Goal: Task Accomplishment & Management: Complete application form

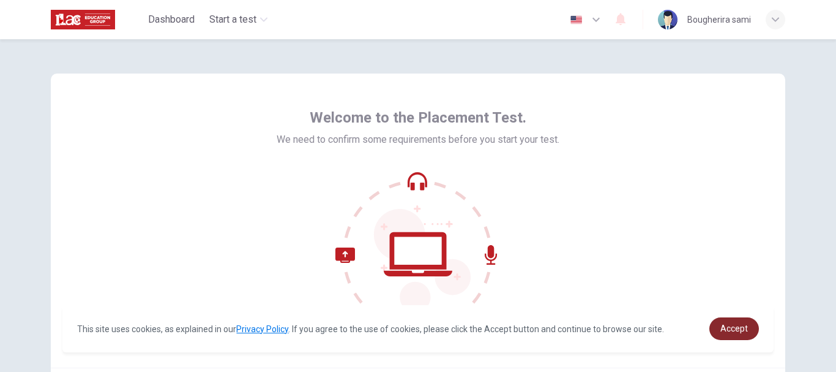
click at [729, 326] on span "Accept" at bounding box center [735, 328] width 28 height 10
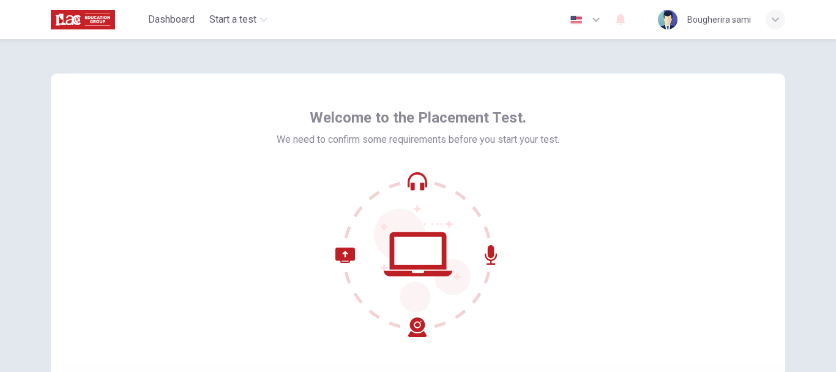
drag, startPoint x: 829, startPoint y: 160, endPoint x: 830, endPoint y: 186, distance: 26.3
click at [830, 186] on div "Welcome to the Placement Test. We need to confirm some requirements before you …" at bounding box center [418, 205] width 836 height 332
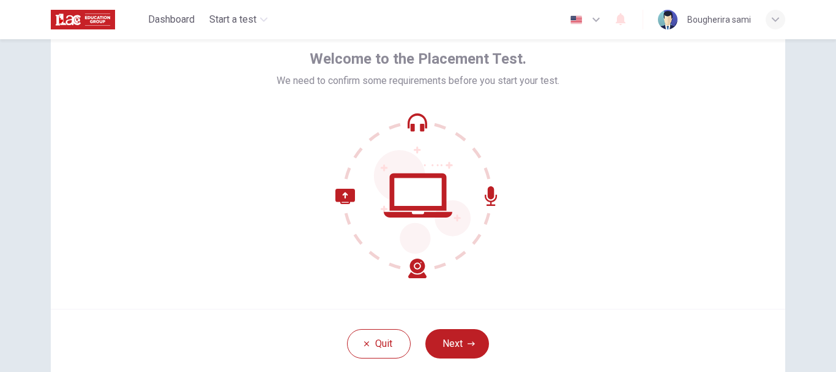
scroll to position [61, 0]
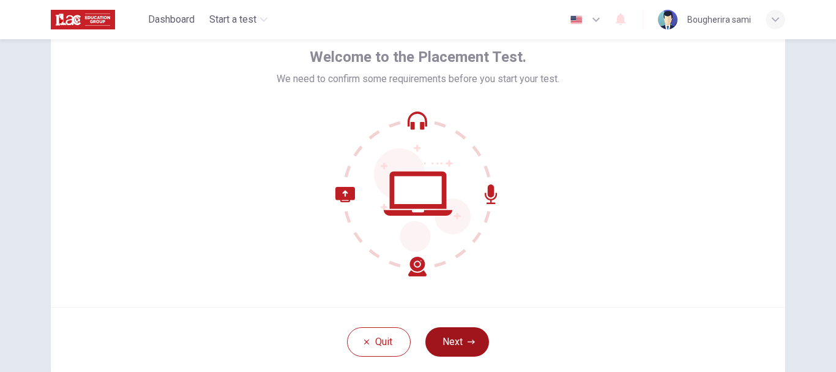
click at [459, 338] on button "Next" at bounding box center [457, 341] width 64 height 29
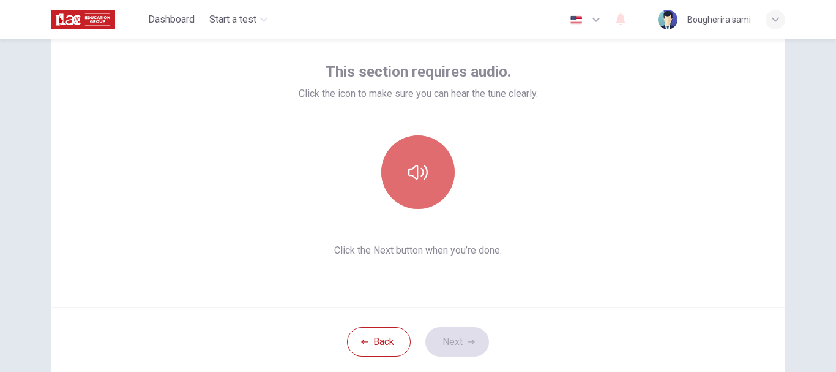
click at [418, 175] on icon "button" at bounding box center [418, 172] width 20 height 20
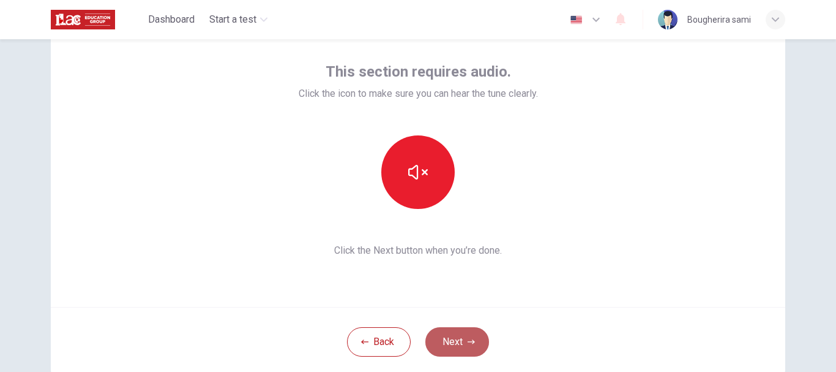
click at [457, 337] on button "Next" at bounding box center [457, 341] width 64 height 29
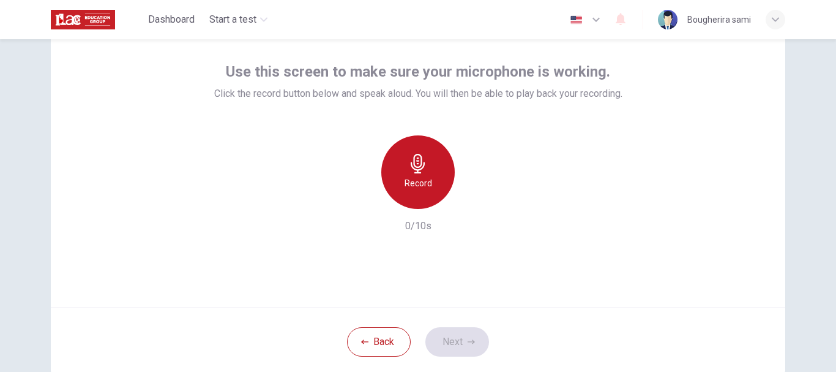
click at [417, 165] on icon "button" at bounding box center [418, 164] width 20 height 20
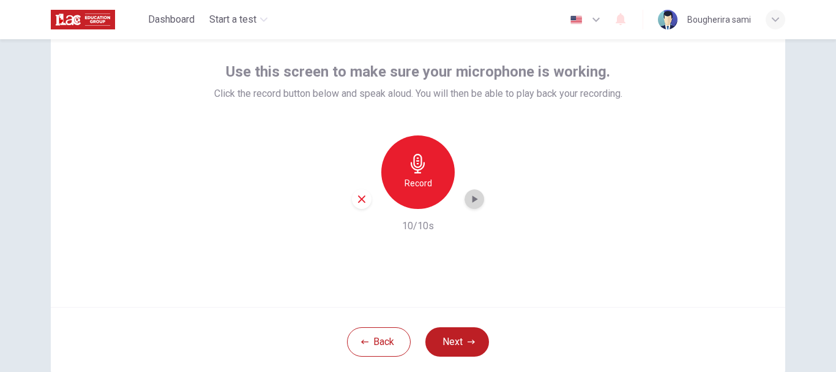
click at [474, 193] on icon "button" at bounding box center [474, 199] width 12 height 12
click at [447, 339] on button "Next" at bounding box center [457, 341] width 64 height 29
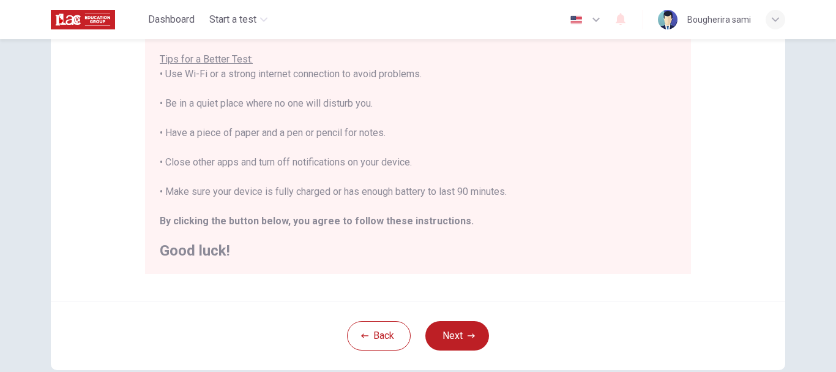
scroll to position [239, 0]
click at [457, 339] on button "Next" at bounding box center [457, 334] width 64 height 29
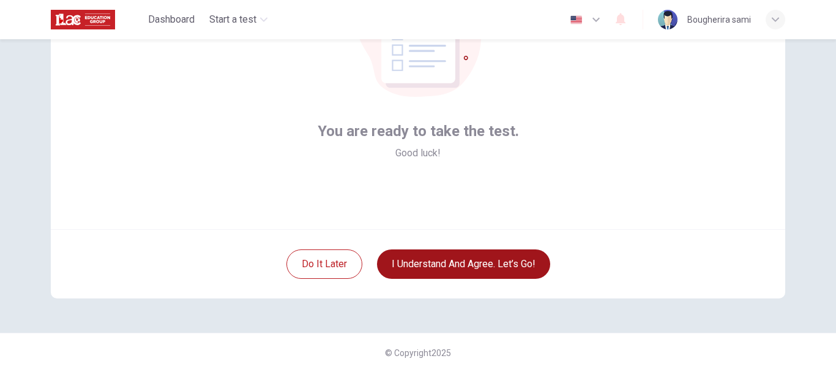
scroll to position [138, 0]
click at [429, 268] on button "I understand and agree. Let’s go!" at bounding box center [463, 263] width 173 height 29
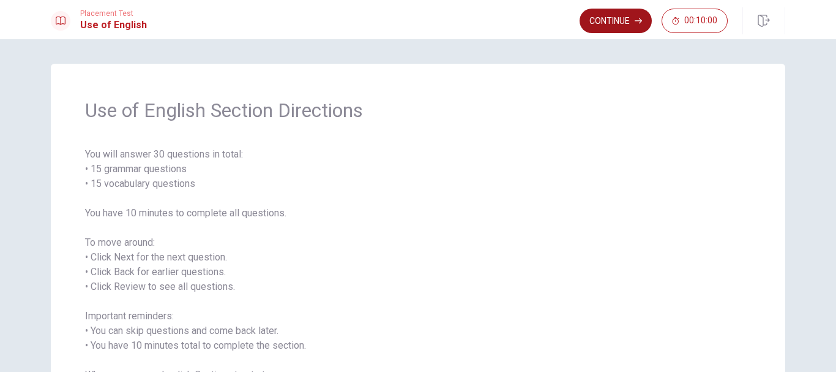
click at [629, 13] on button "Continue" at bounding box center [616, 21] width 72 height 24
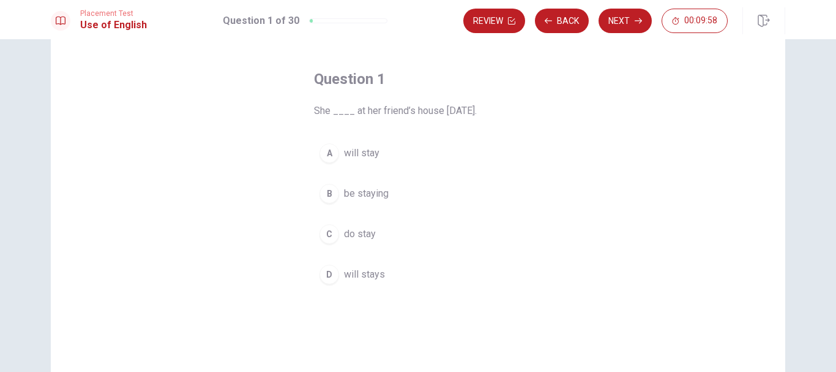
scroll to position [45, 0]
click at [344, 153] on span "will stay" at bounding box center [362, 152] width 36 height 15
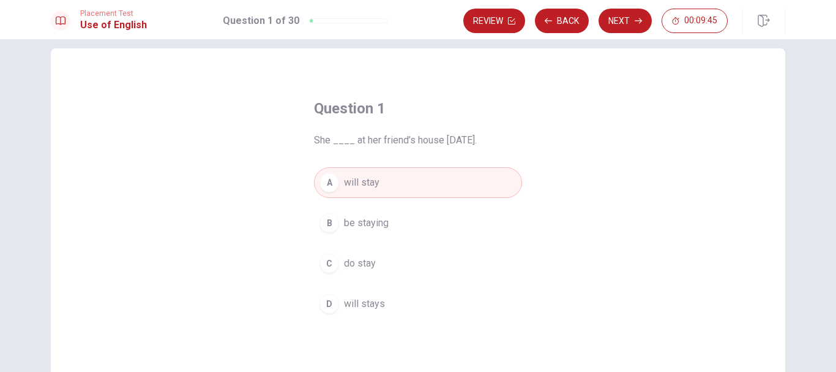
scroll to position [12, 0]
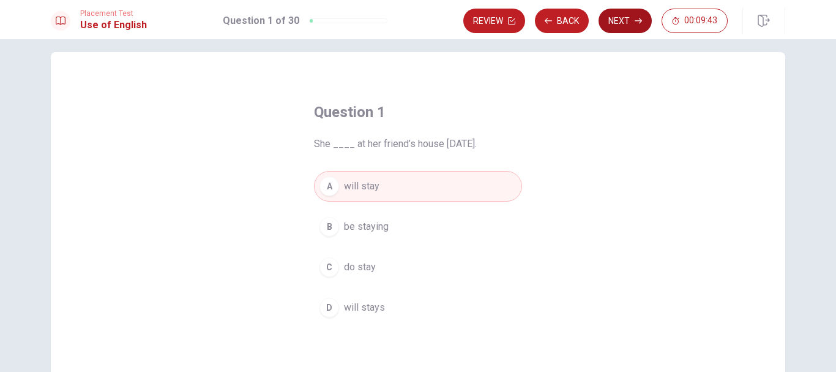
click at [635, 18] on icon "button" at bounding box center [638, 20] width 7 height 7
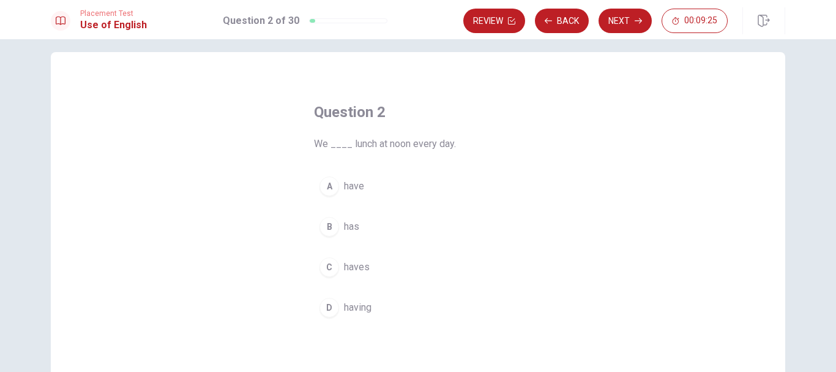
click at [353, 190] on span "have" at bounding box center [354, 186] width 20 height 15
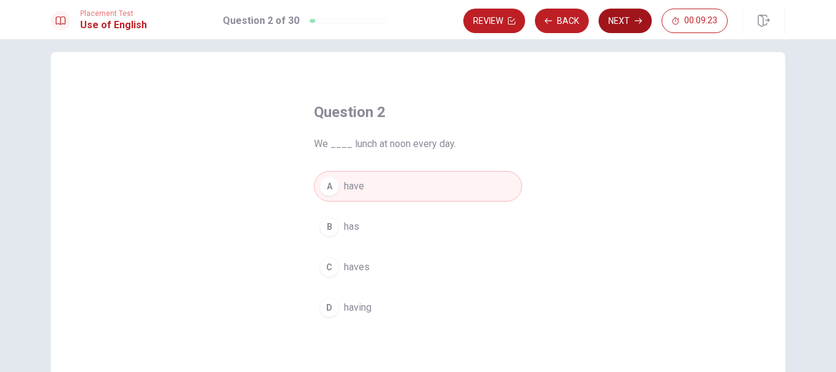
click at [611, 23] on button "Next" at bounding box center [625, 21] width 53 height 24
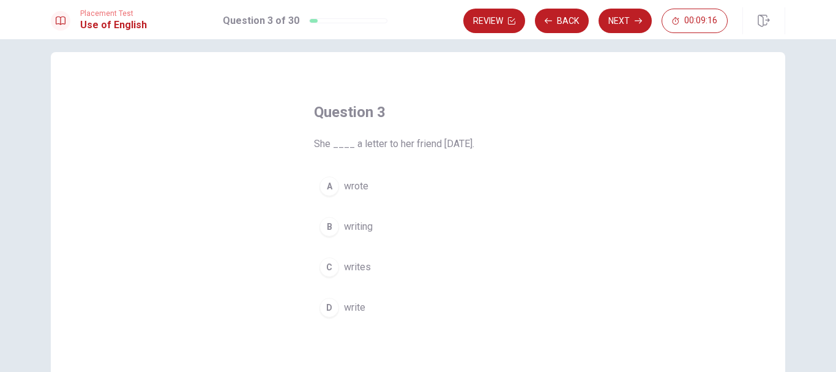
click at [358, 185] on span "wrote" at bounding box center [356, 186] width 24 height 15
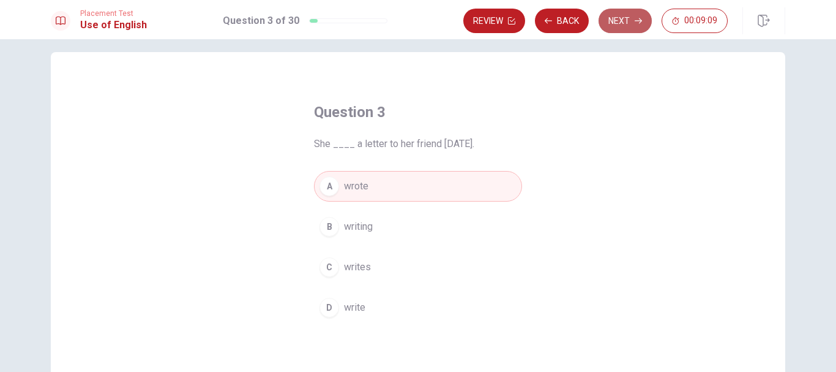
click at [620, 21] on button "Next" at bounding box center [625, 21] width 53 height 24
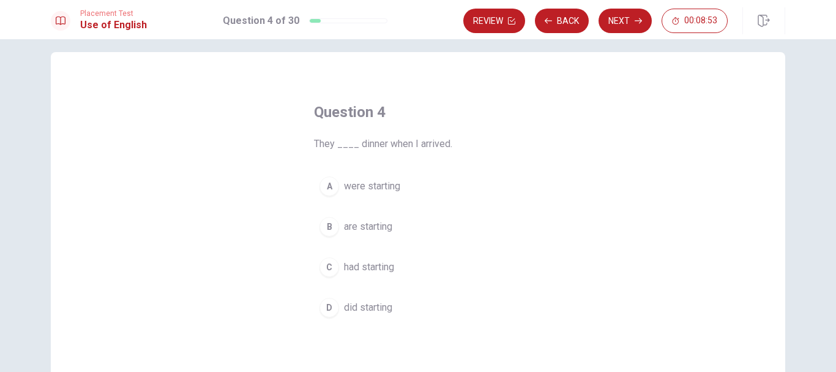
click at [354, 182] on span "were starting" at bounding box center [372, 186] width 56 height 15
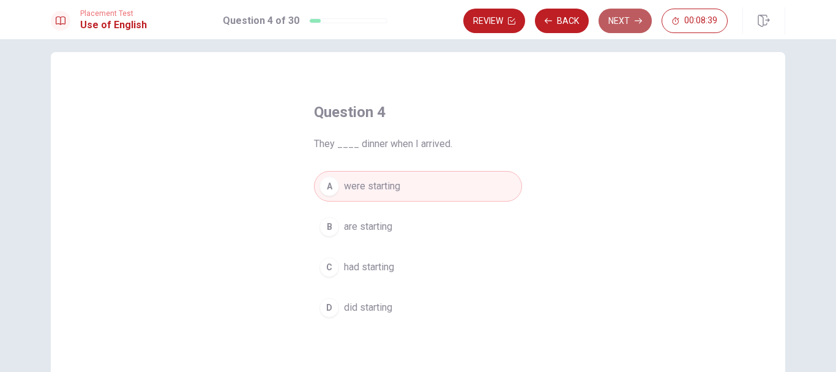
click at [618, 20] on button "Next" at bounding box center [625, 21] width 53 height 24
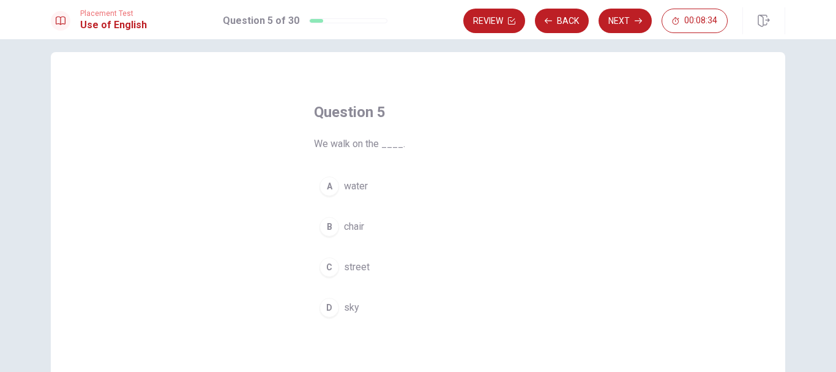
click at [349, 265] on span "street" at bounding box center [357, 267] width 26 height 15
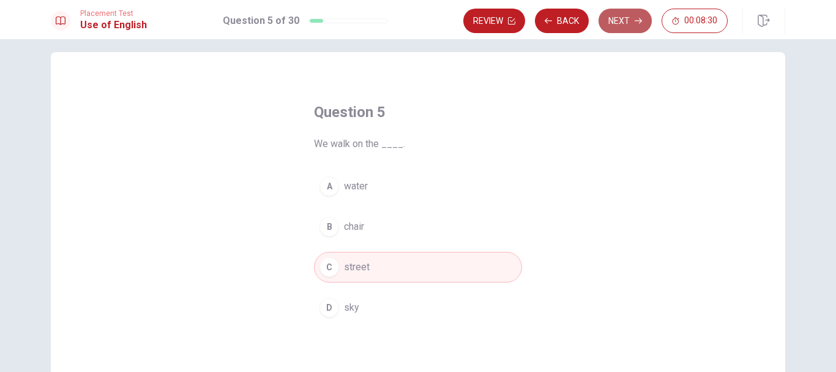
click at [637, 18] on icon "button" at bounding box center [638, 20] width 7 height 7
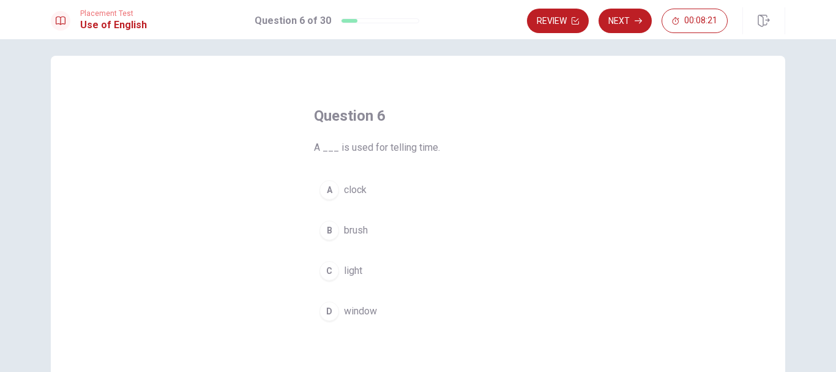
scroll to position [10, 0]
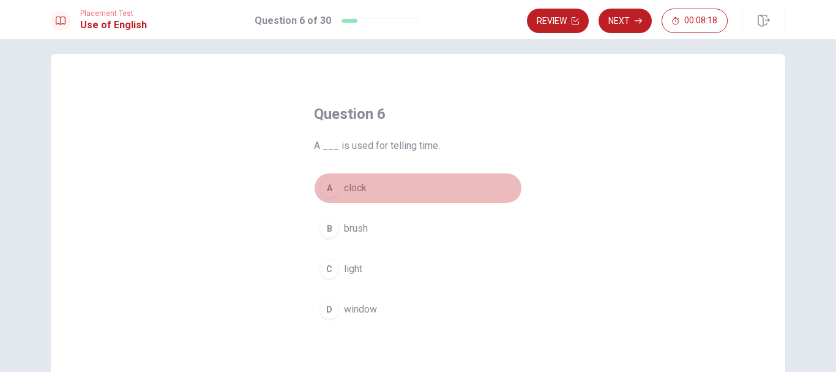
click at [352, 189] on span "clock" at bounding box center [355, 188] width 23 height 15
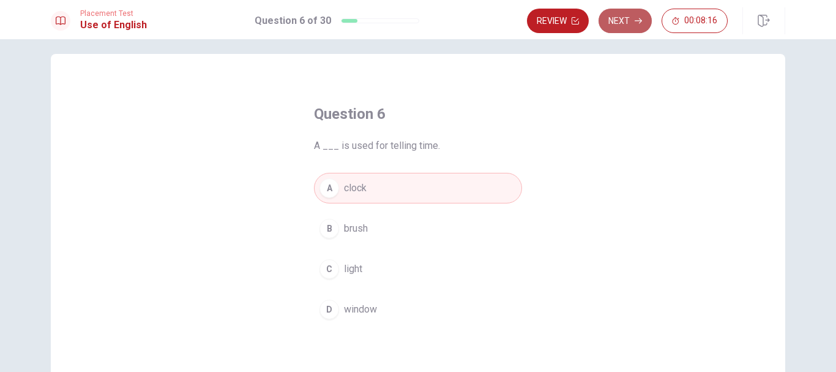
click at [632, 24] on button "Next" at bounding box center [625, 21] width 53 height 24
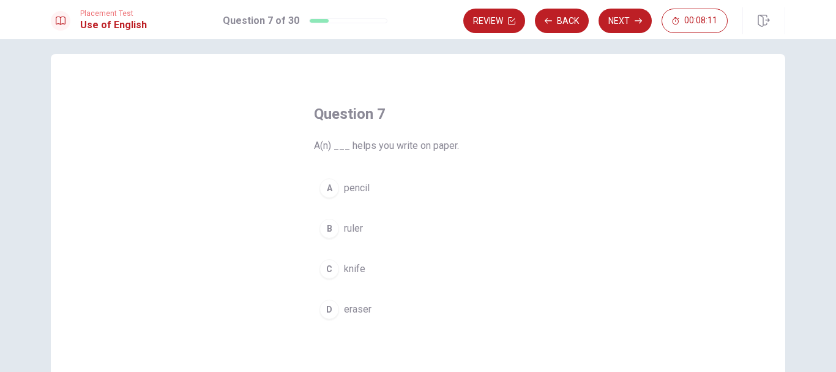
click at [339, 185] on button "A pencil" at bounding box center [418, 188] width 208 height 31
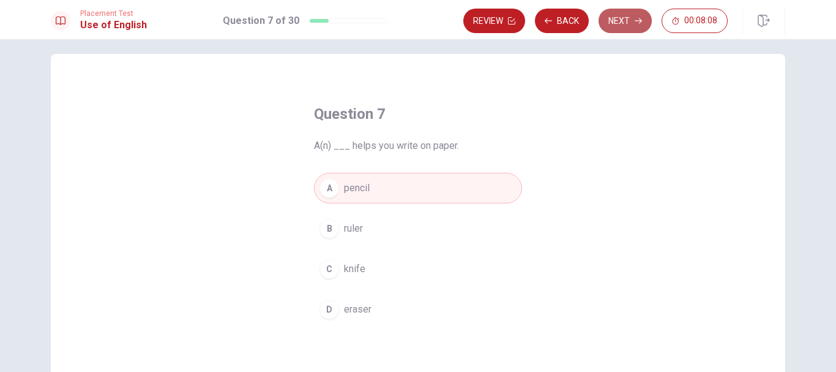
click at [629, 24] on button "Next" at bounding box center [625, 21] width 53 height 24
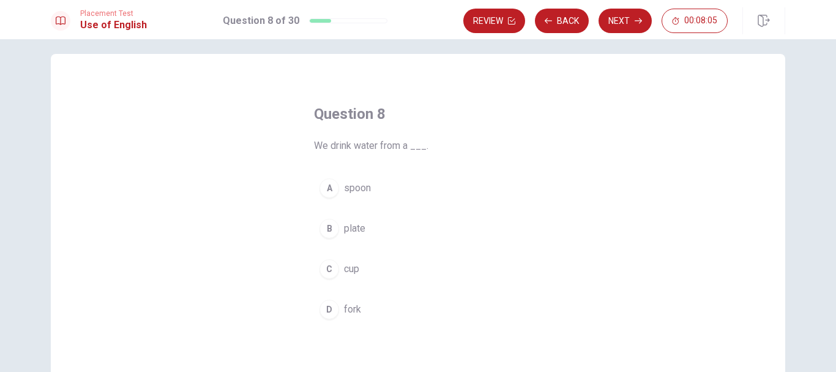
click at [355, 264] on span "cup" at bounding box center [351, 268] width 15 height 15
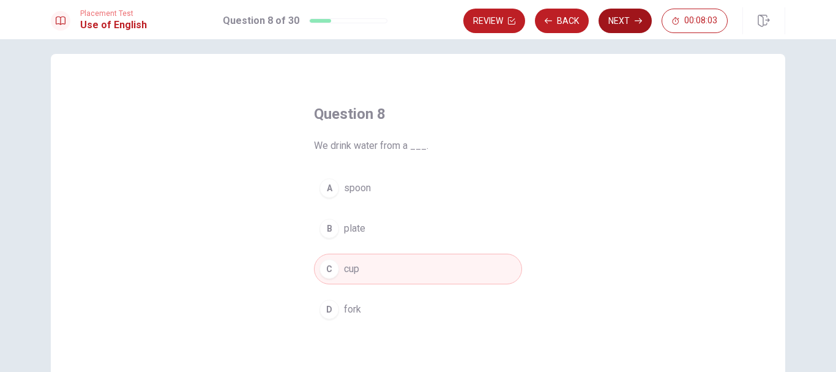
click at [611, 15] on button "Next" at bounding box center [625, 21] width 53 height 24
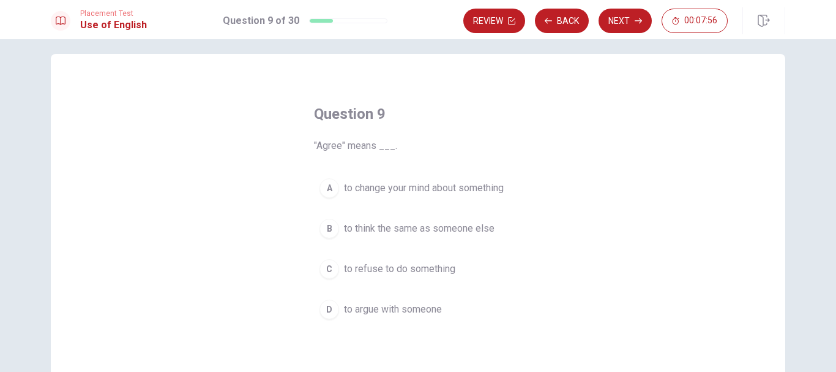
click at [432, 222] on span "to think the same as someone else" at bounding box center [419, 228] width 151 height 15
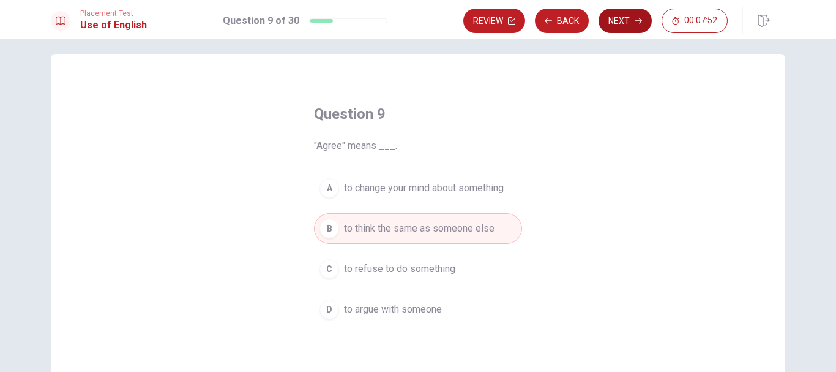
click at [620, 23] on button "Next" at bounding box center [625, 21] width 53 height 24
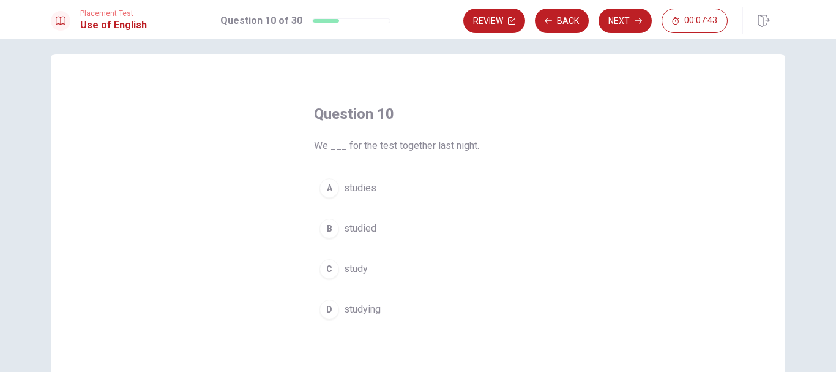
click at [359, 223] on span "studied" at bounding box center [360, 228] width 32 height 15
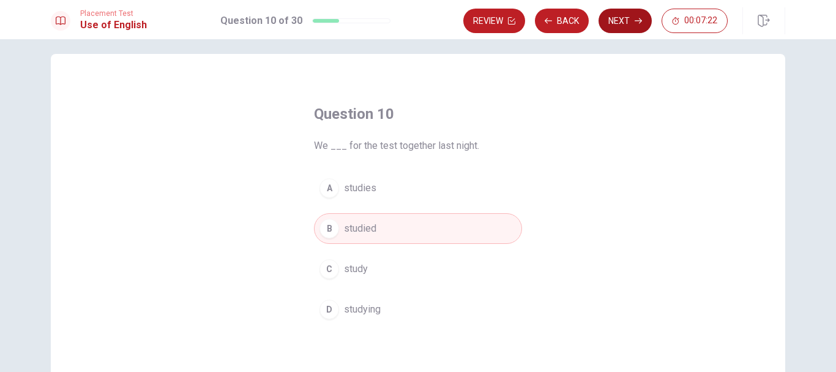
click at [628, 22] on button "Next" at bounding box center [625, 21] width 53 height 24
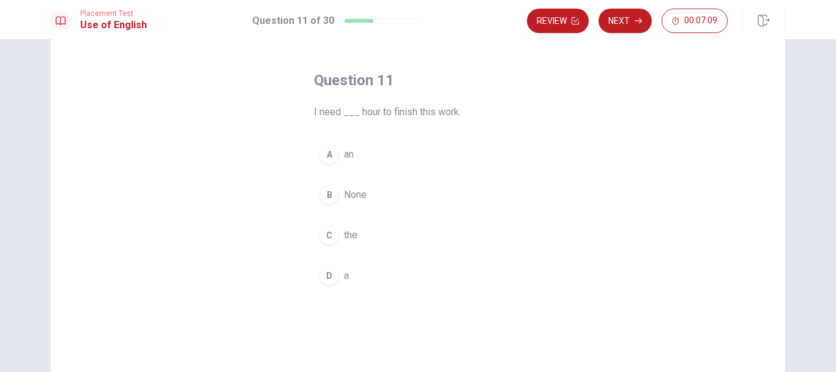
scroll to position [44, 0]
click at [344, 158] on span "an" at bounding box center [349, 153] width 10 height 15
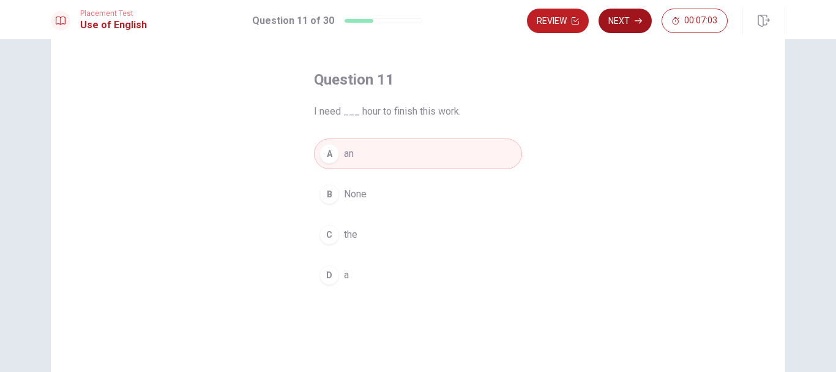
click at [637, 22] on icon "button" at bounding box center [638, 20] width 7 height 7
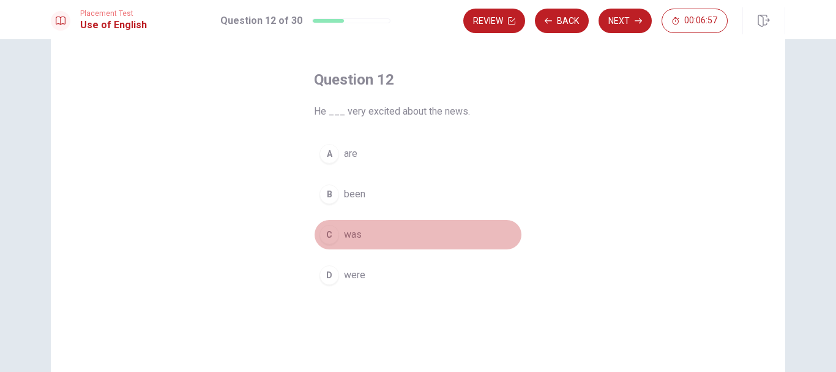
click at [360, 234] on button "C was" at bounding box center [418, 234] width 208 height 31
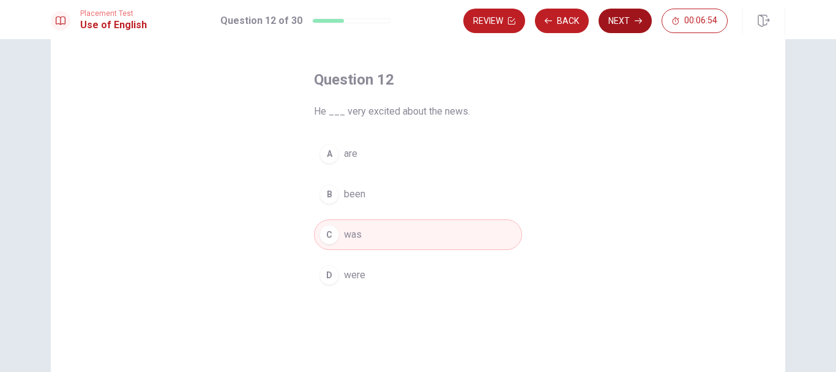
click at [631, 21] on button "Next" at bounding box center [625, 21] width 53 height 24
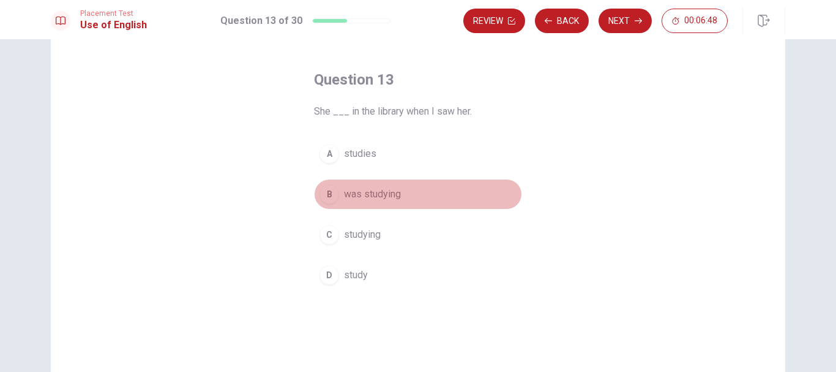
click at [375, 200] on span "was studying" at bounding box center [372, 194] width 57 height 15
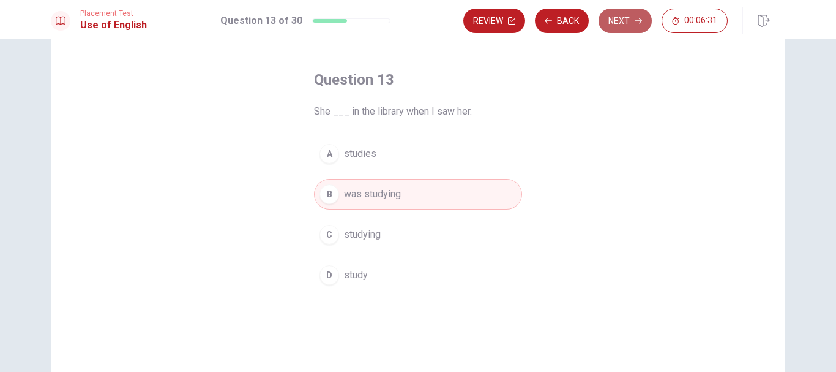
click at [628, 29] on button "Next" at bounding box center [625, 21] width 53 height 24
click at [628, 29] on div "Review Back Next 00:06:31" at bounding box center [595, 21] width 264 height 24
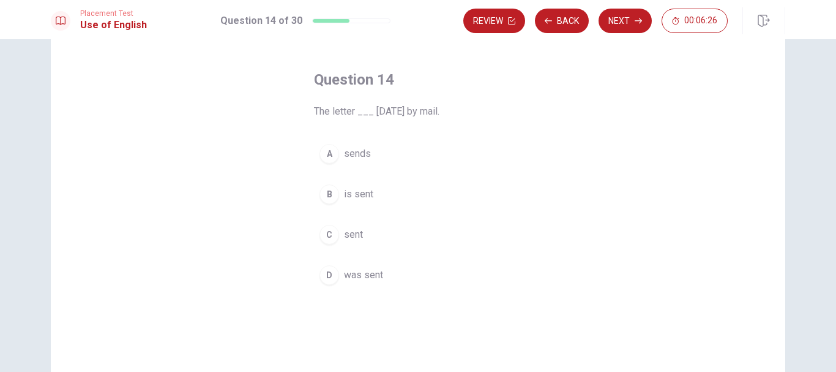
click at [360, 275] on span "was sent" at bounding box center [363, 275] width 39 height 15
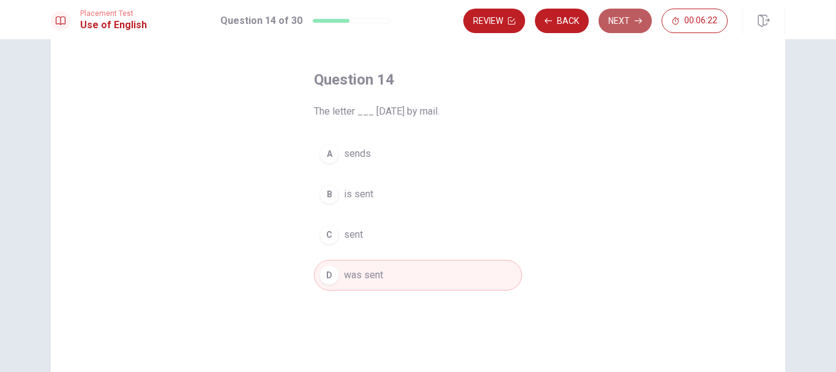
click at [618, 20] on button "Next" at bounding box center [625, 21] width 53 height 24
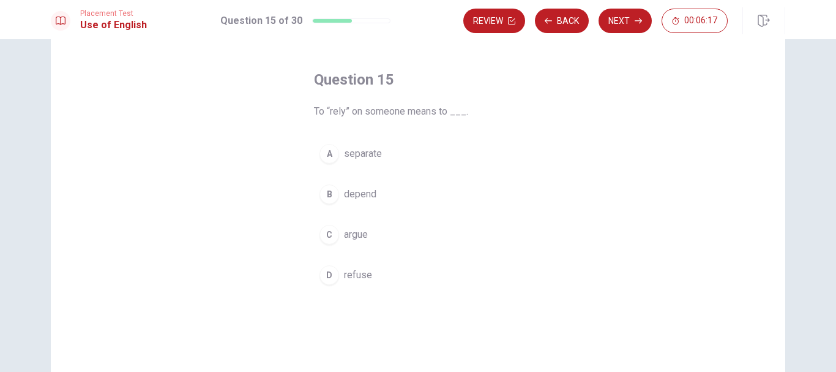
click at [356, 199] on span "depend" at bounding box center [360, 194] width 32 height 15
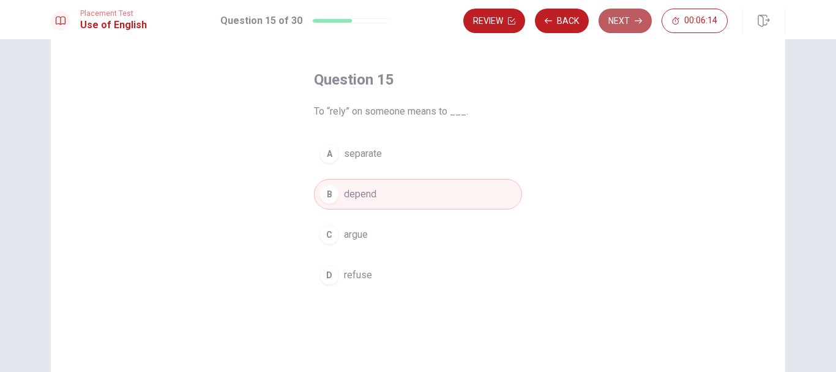
click at [635, 29] on button "Next" at bounding box center [625, 21] width 53 height 24
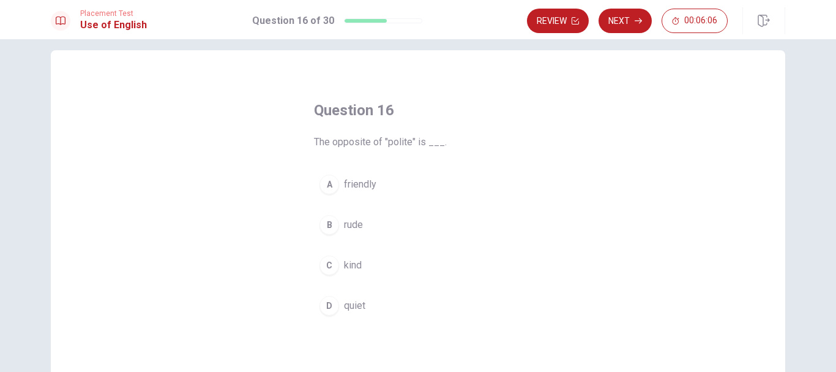
scroll to position [51, 0]
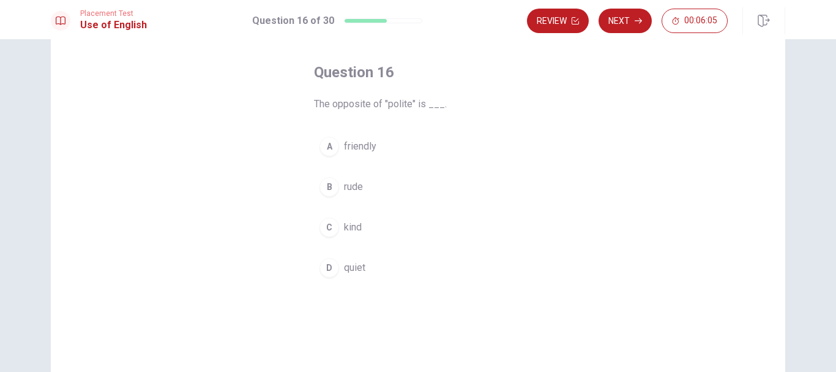
click at [363, 186] on button "B rude" at bounding box center [418, 186] width 208 height 31
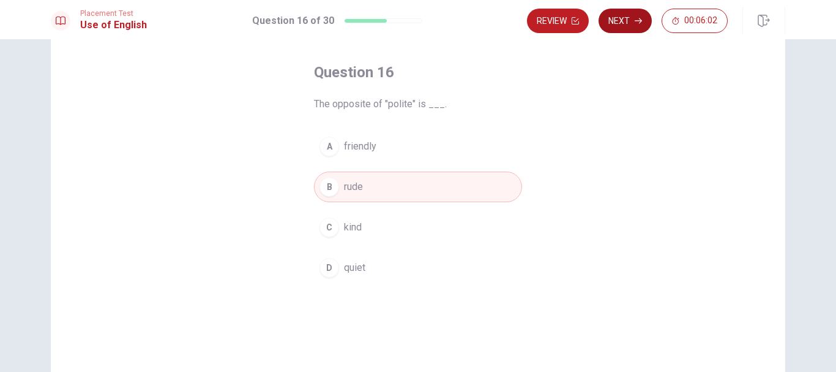
click at [635, 21] on icon "button" at bounding box center [638, 21] width 7 height 6
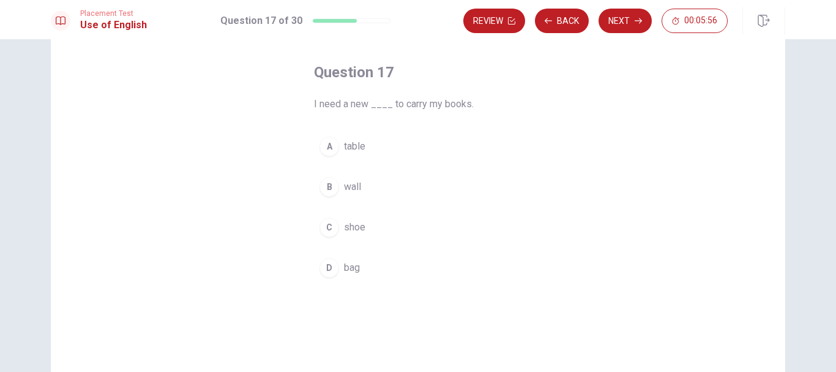
click at [354, 265] on span "bag" at bounding box center [352, 267] width 16 height 15
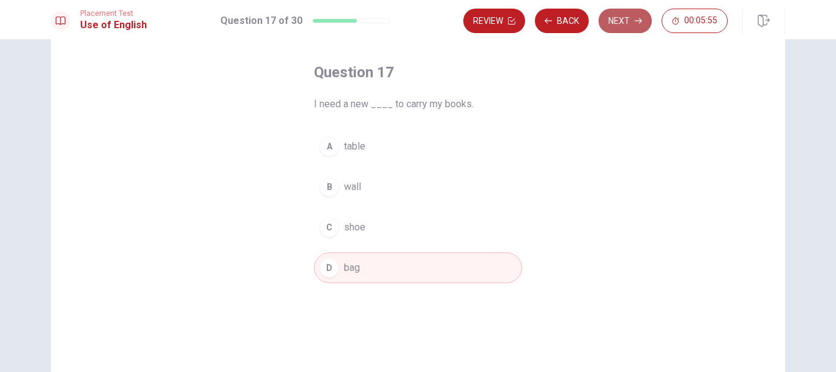
click at [618, 15] on button "Next" at bounding box center [625, 21] width 53 height 24
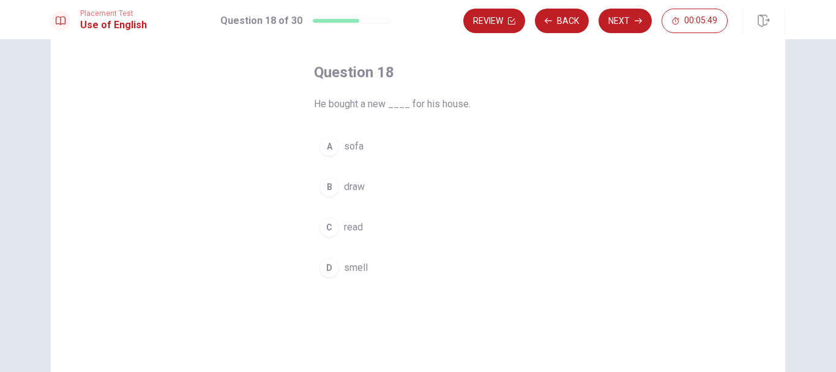
click at [356, 140] on span "sofa" at bounding box center [354, 146] width 20 height 15
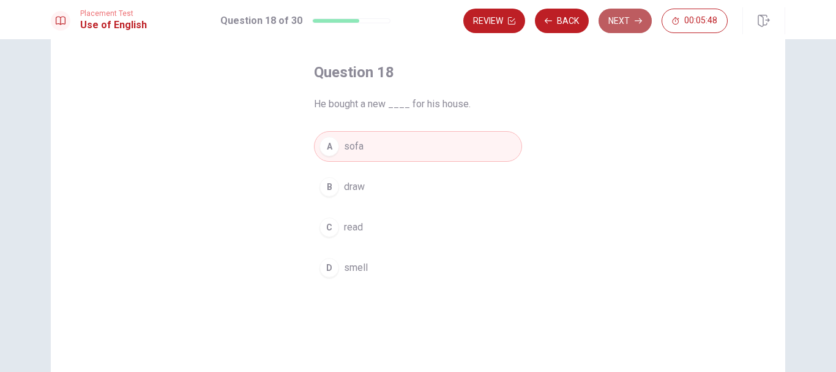
click at [631, 22] on button "Next" at bounding box center [625, 21] width 53 height 24
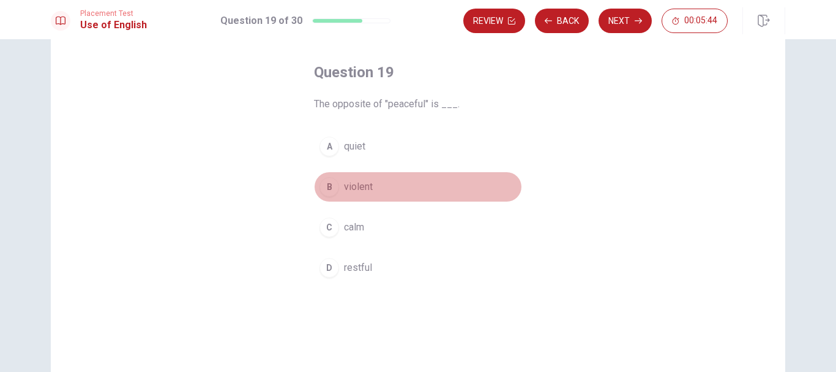
click at [359, 188] on span "violent" at bounding box center [358, 186] width 29 height 15
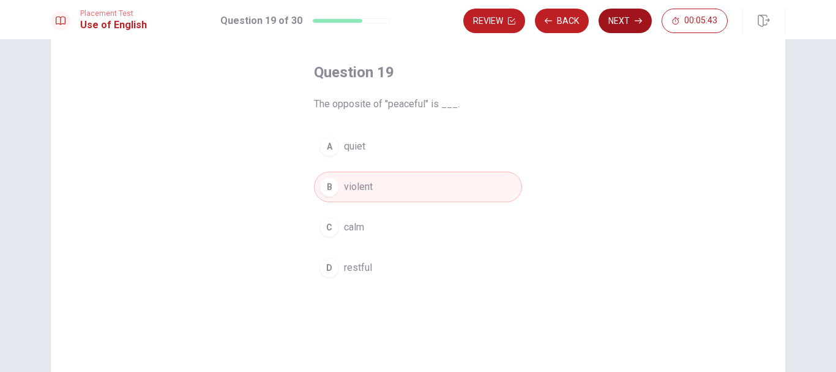
click at [631, 19] on button "Next" at bounding box center [625, 21] width 53 height 24
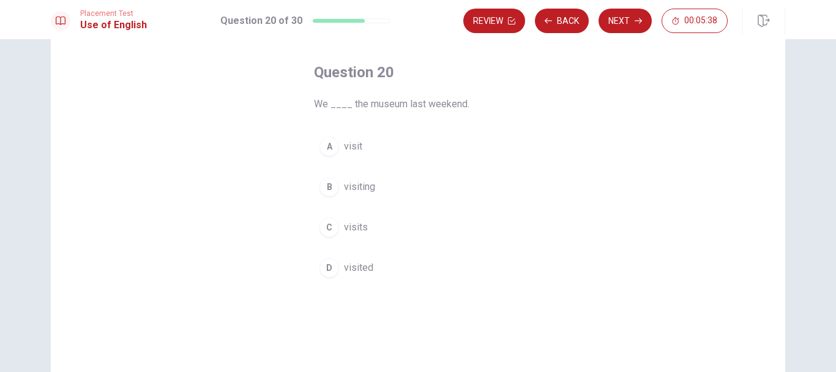
click at [351, 268] on span "visited" at bounding box center [358, 267] width 29 height 15
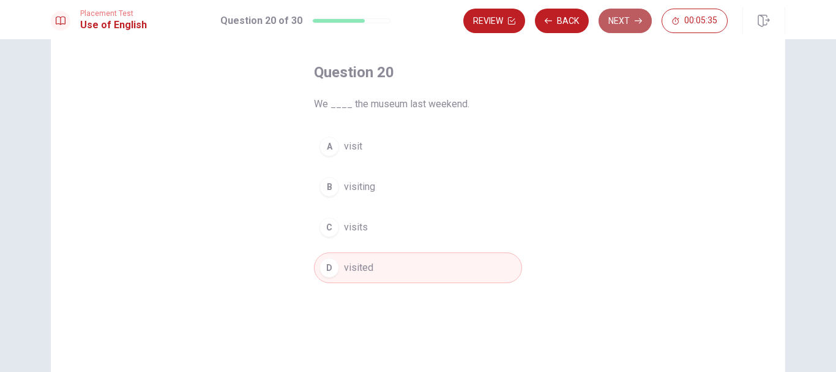
click at [614, 23] on button "Next" at bounding box center [625, 21] width 53 height 24
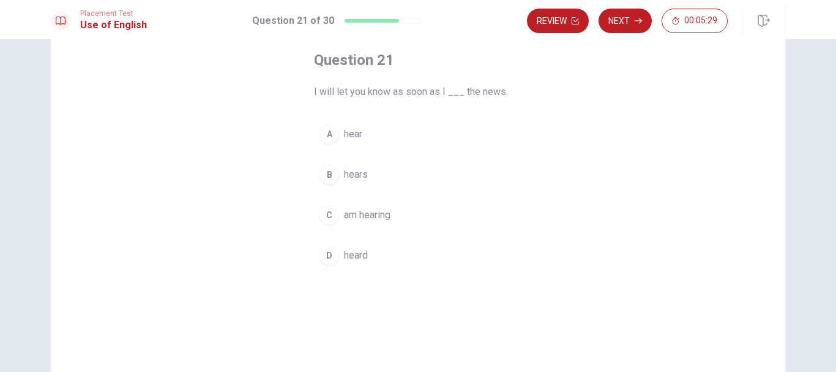
scroll to position [72, 0]
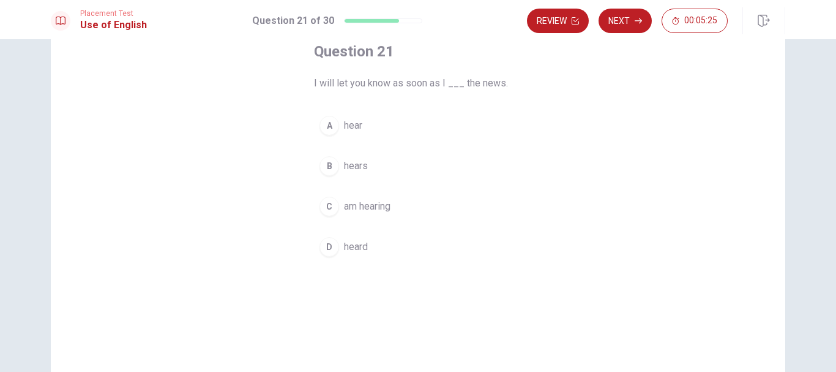
click at [354, 129] on span "hear" at bounding box center [353, 125] width 18 height 15
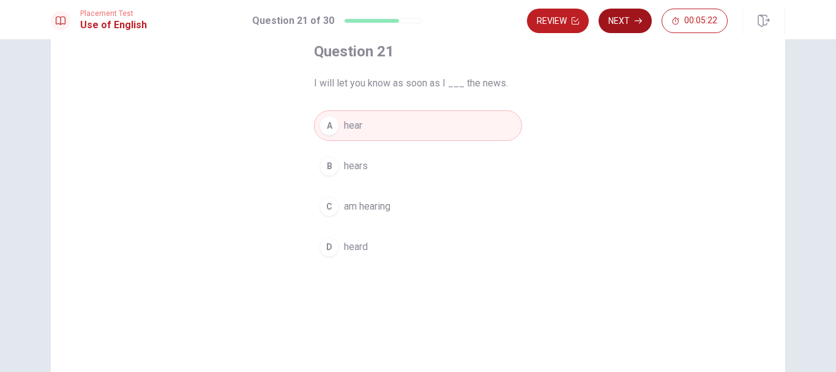
click at [624, 23] on button "Next" at bounding box center [625, 21] width 53 height 24
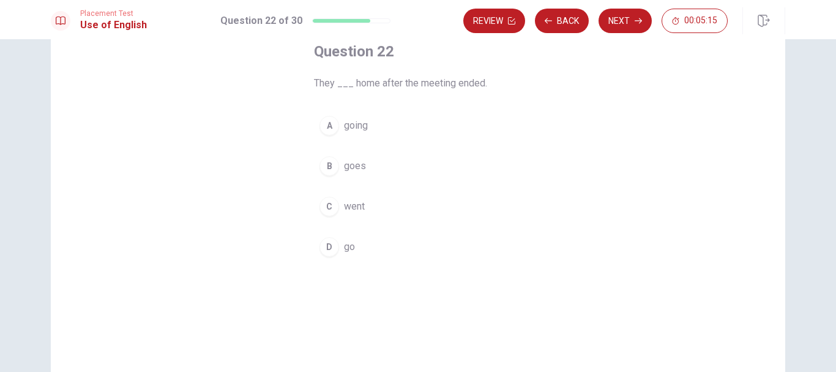
click at [354, 205] on span "went" at bounding box center [354, 206] width 21 height 15
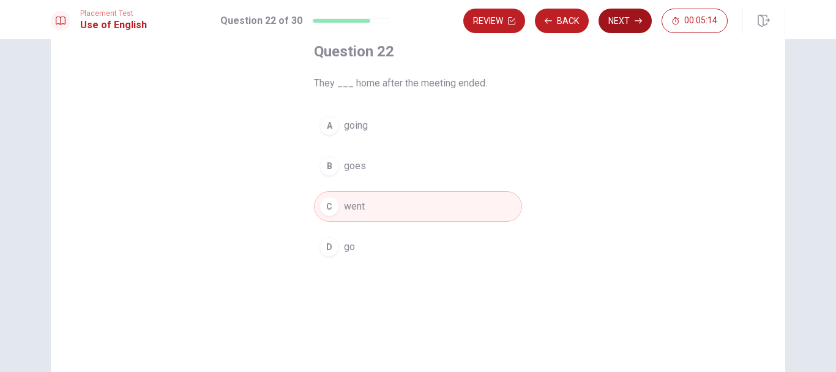
click at [613, 22] on button "Next" at bounding box center [625, 21] width 53 height 24
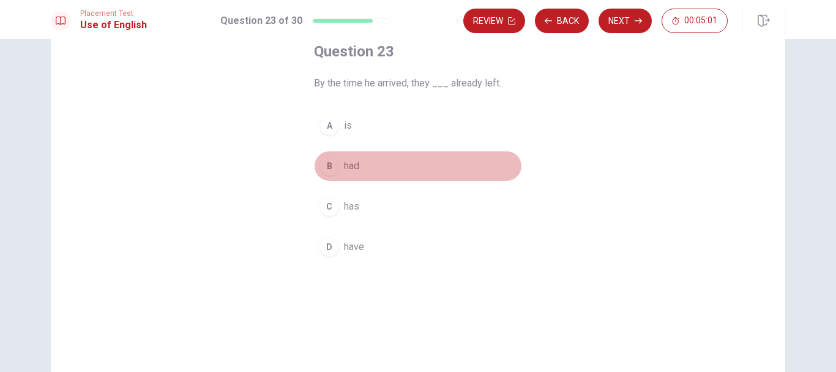
click at [359, 165] on button "B had" at bounding box center [418, 166] width 208 height 31
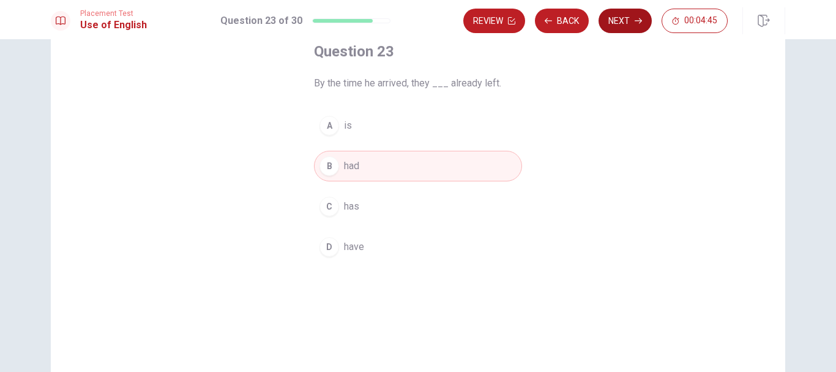
click at [622, 25] on button "Next" at bounding box center [625, 21] width 53 height 24
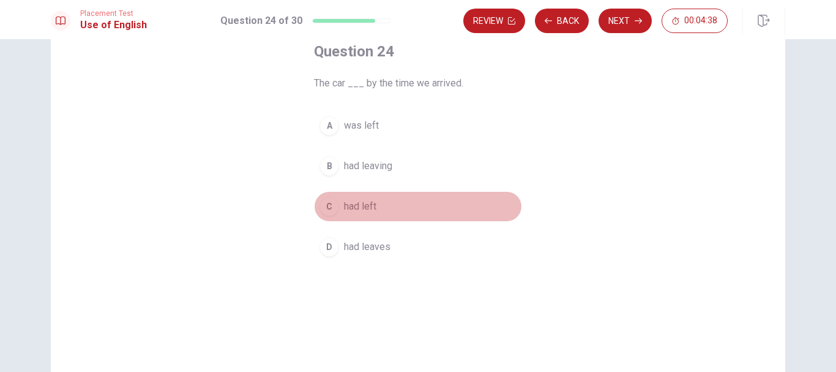
click at [371, 209] on span "had left" at bounding box center [360, 206] width 32 height 15
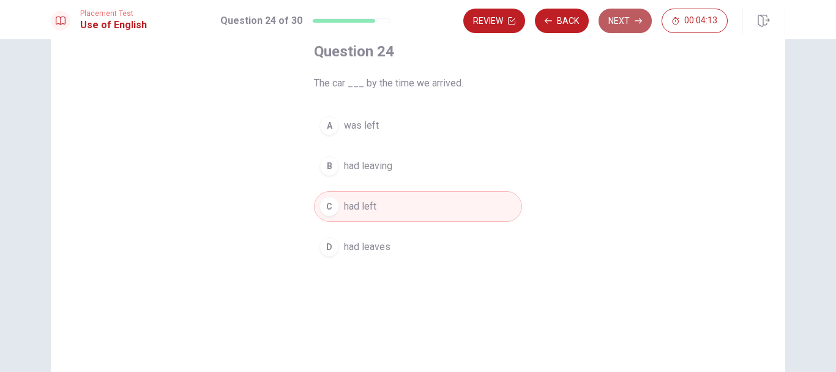
click at [623, 25] on button "Next" at bounding box center [625, 21] width 53 height 24
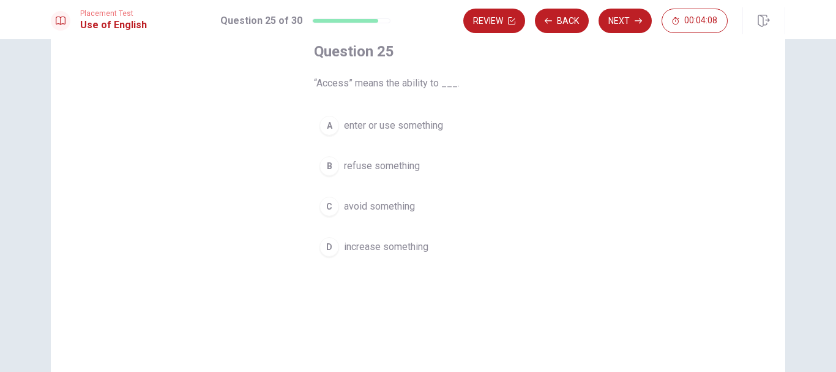
click at [397, 130] on span "enter or use something" at bounding box center [393, 125] width 99 height 15
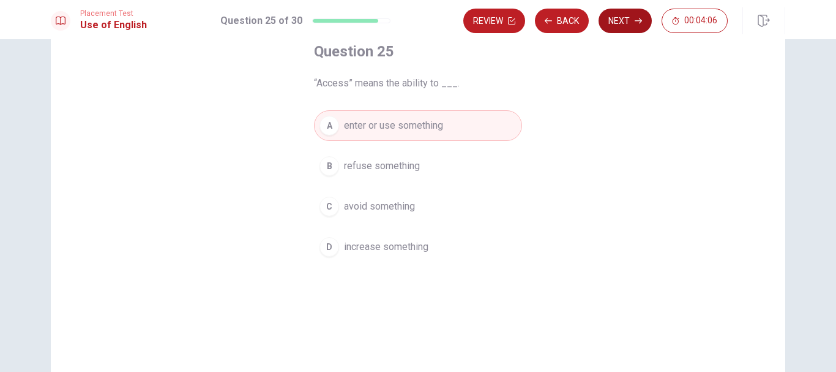
click at [621, 28] on button "Next" at bounding box center [625, 21] width 53 height 24
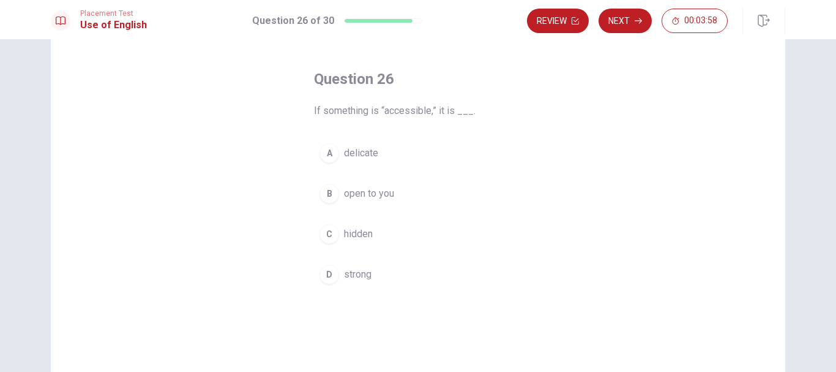
scroll to position [47, 0]
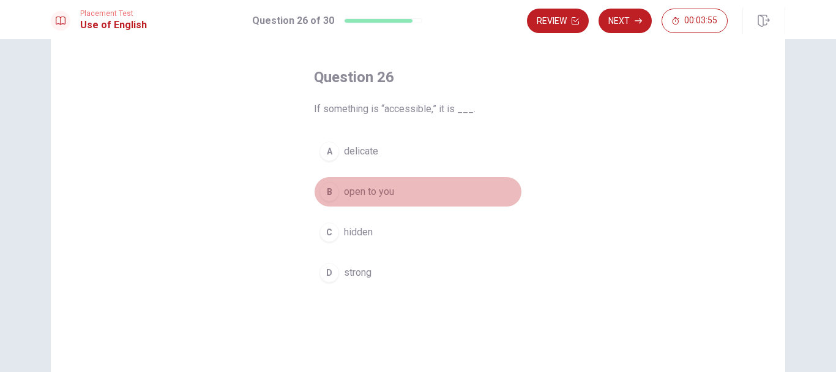
click at [387, 190] on span "open to you" at bounding box center [369, 191] width 50 height 15
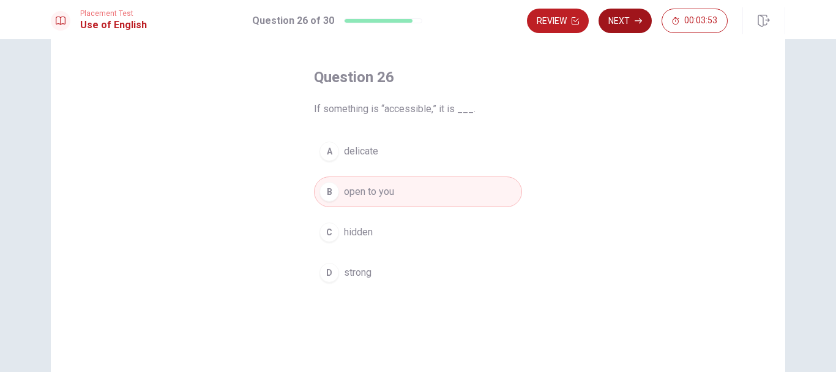
click at [646, 19] on button "Next" at bounding box center [625, 21] width 53 height 24
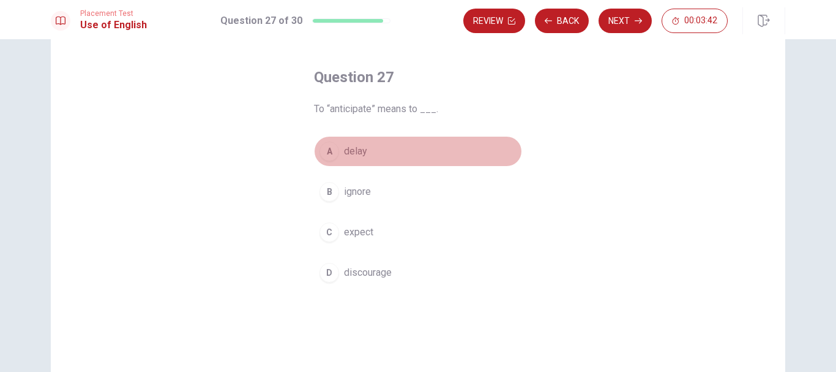
click at [367, 159] on button "A delay" at bounding box center [418, 151] width 208 height 31
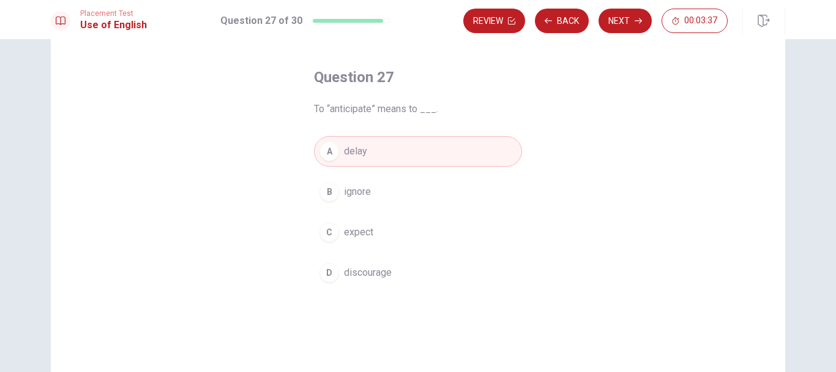
click at [368, 233] on span "expect" at bounding box center [358, 232] width 29 height 15
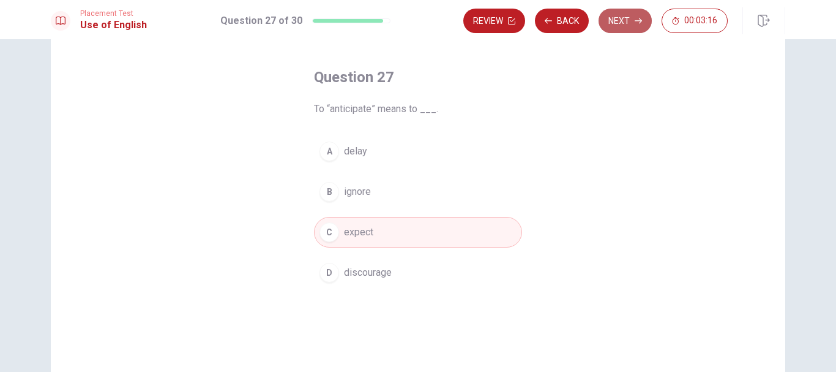
click at [622, 20] on button "Next" at bounding box center [625, 21] width 53 height 24
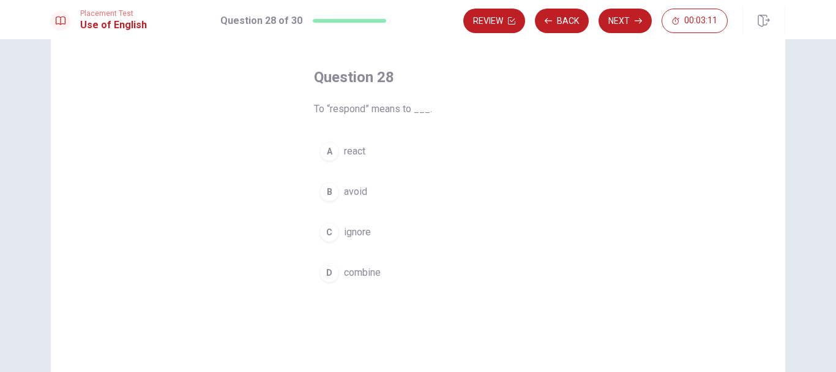
click at [361, 147] on span "react" at bounding box center [354, 151] width 21 height 15
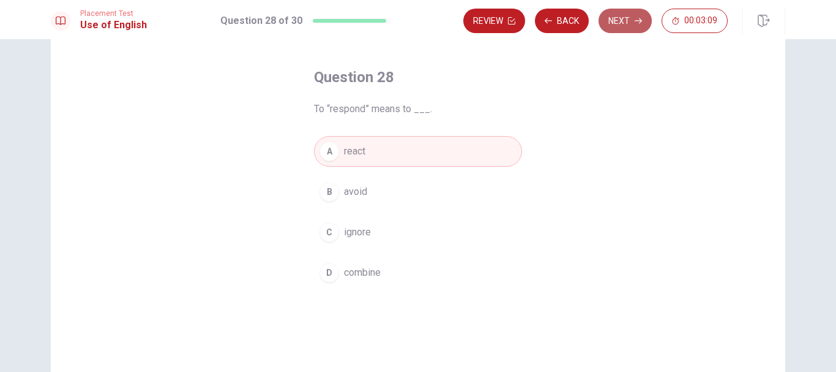
click at [626, 24] on button "Next" at bounding box center [625, 21] width 53 height 24
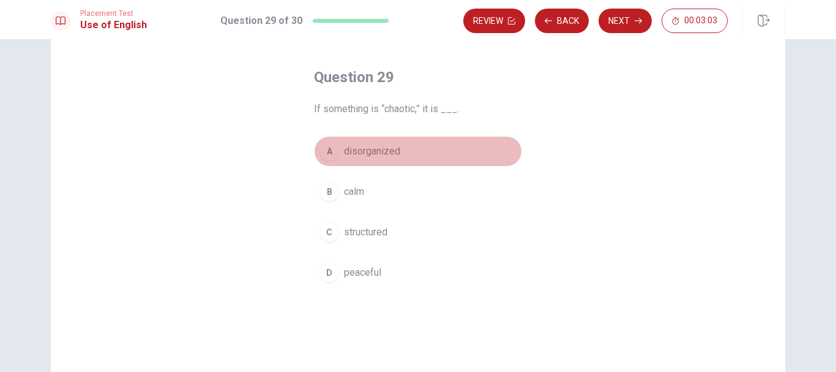
click at [365, 148] on span "disorganized" at bounding box center [372, 151] width 56 height 15
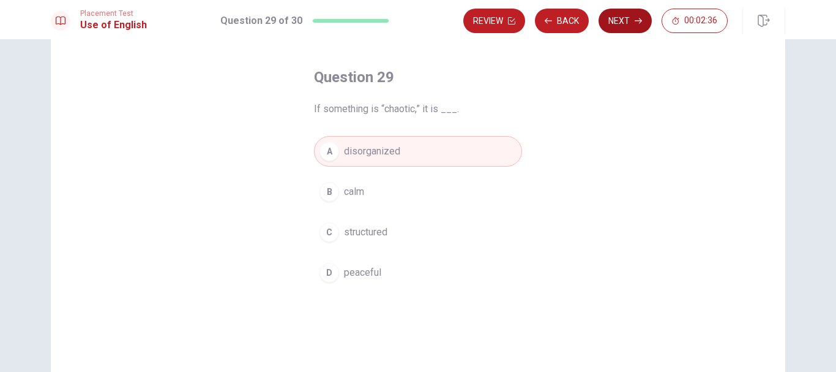
click at [629, 21] on button "Next" at bounding box center [625, 21] width 53 height 24
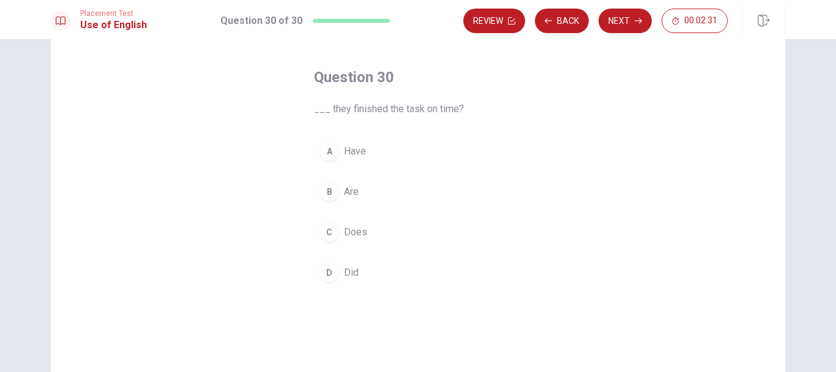
click at [365, 151] on button "A Have" at bounding box center [418, 151] width 208 height 31
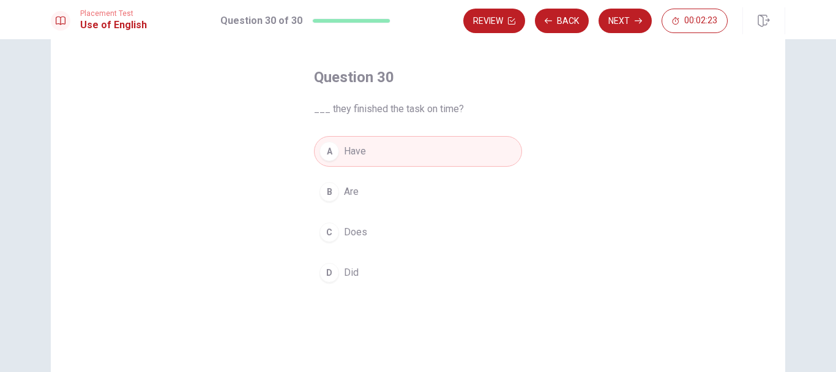
click at [367, 270] on button "D Did" at bounding box center [418, 272] width 208 height 31
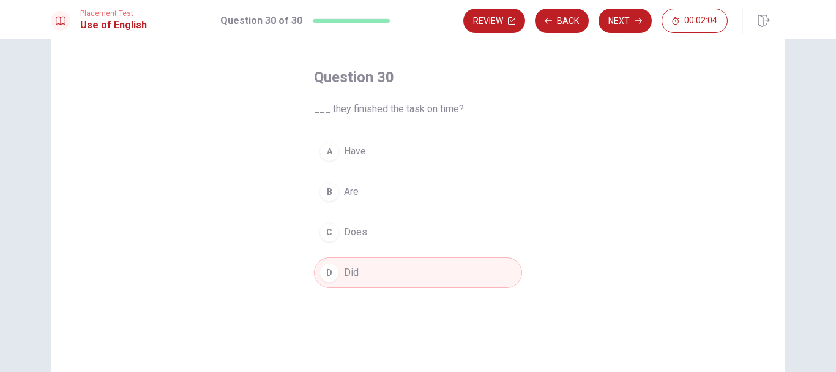
click at [385, 148] on button "A Have" at bounding box center [418, 151] width 208 height 31
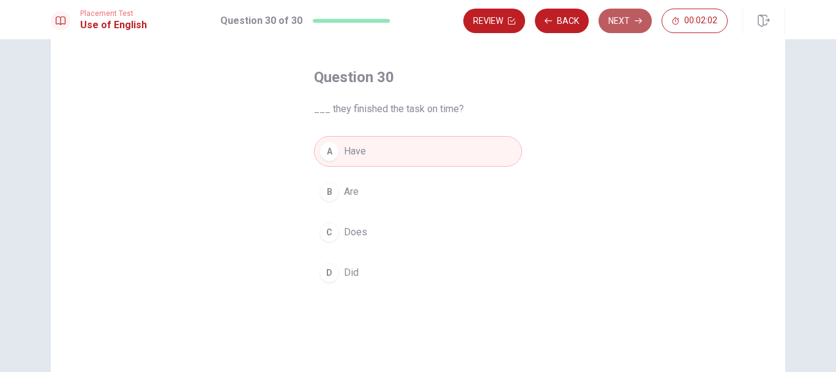
click at [623, 19] on button "Next" at bounding box center [625, 21] width 53 height 24
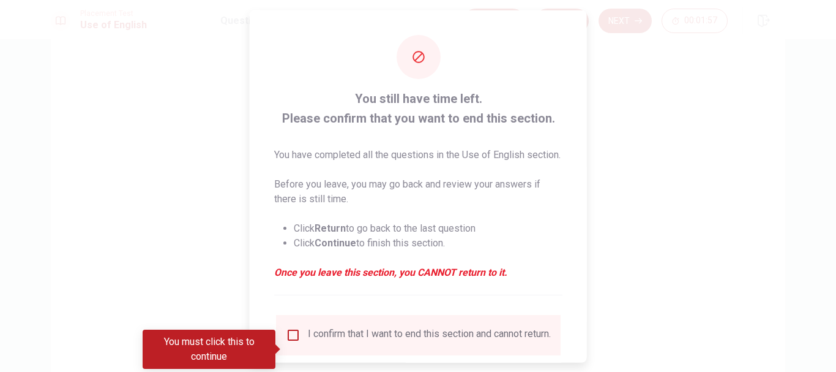
click at [293, 342] on input "You must click this to continue" at bounding box center [293, 334] width 15 height 15
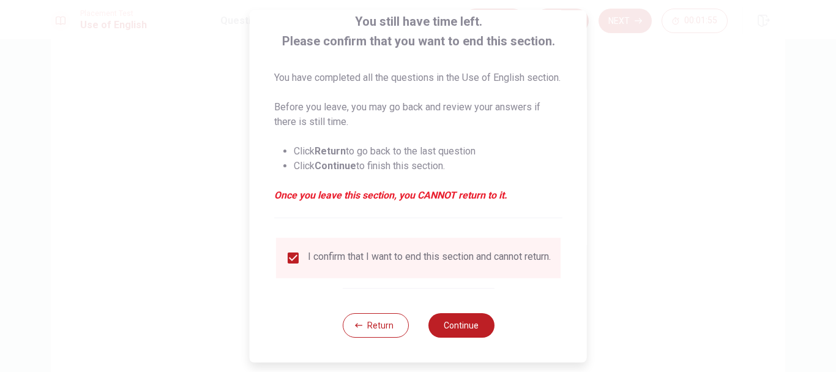
scroll to position [100, 0]
click at [453, 329] on button "Continue" at bounding box center [461, 325] width 66 height 24
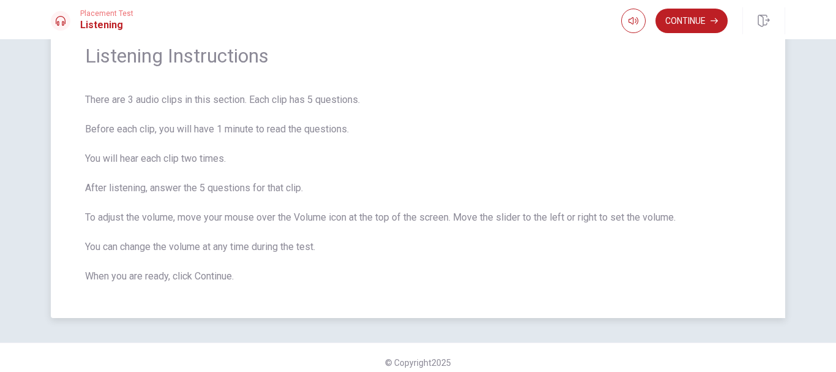
scroll to position [52, 0]
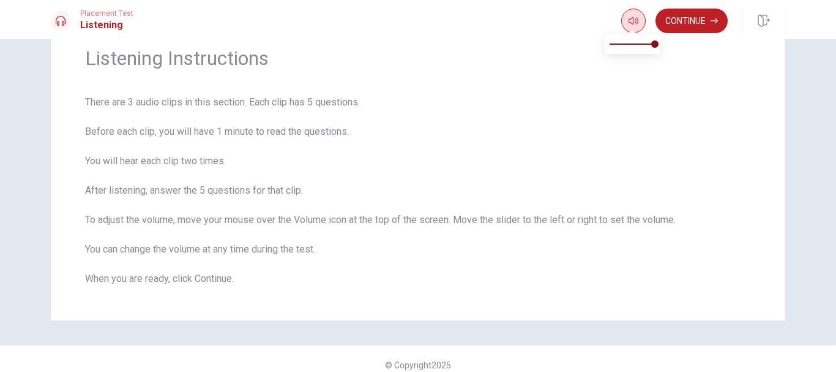
click at [637, 23] on icon "button" at bounding box center [634, 21] width 10 height 10
click at [710, 17] on button "Continue" at bounding box center [692, 21] width 72 height 24
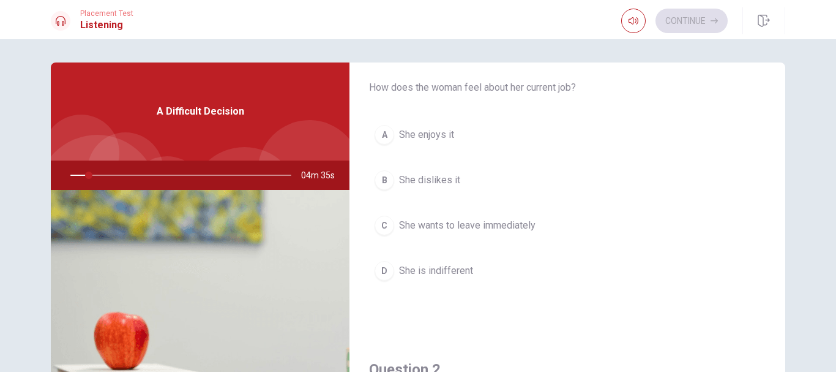
scroll to position [2, 0]
click at [204, 104] on span "A Difficult Decision" at bounding box center [201, 110] width 88 height 15
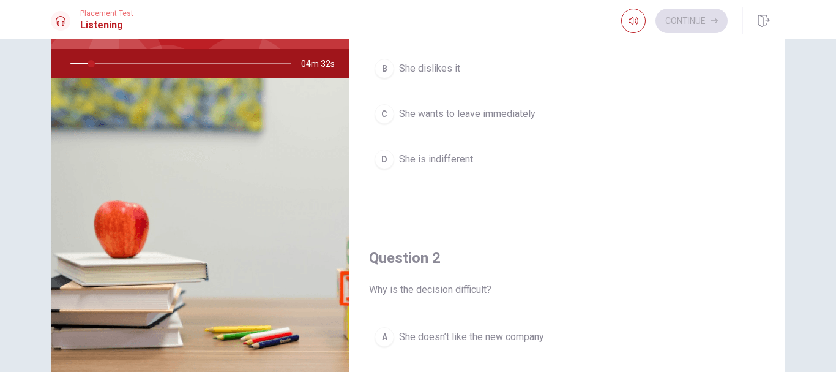
scroll to position [70, 0]
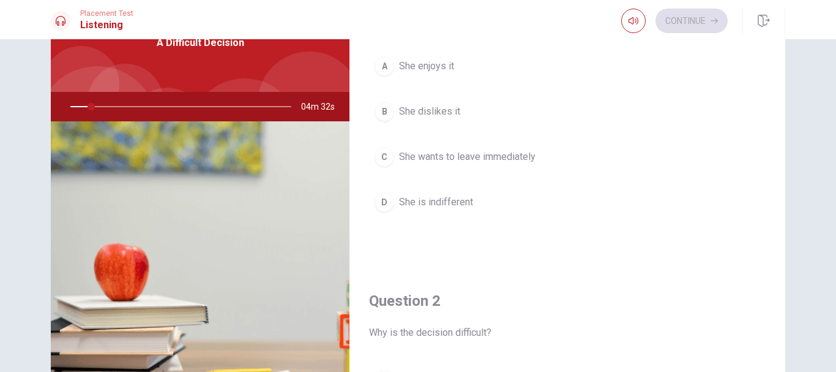
click at [208, 250] on img at bounding box center [200, 270] width 299 height 298
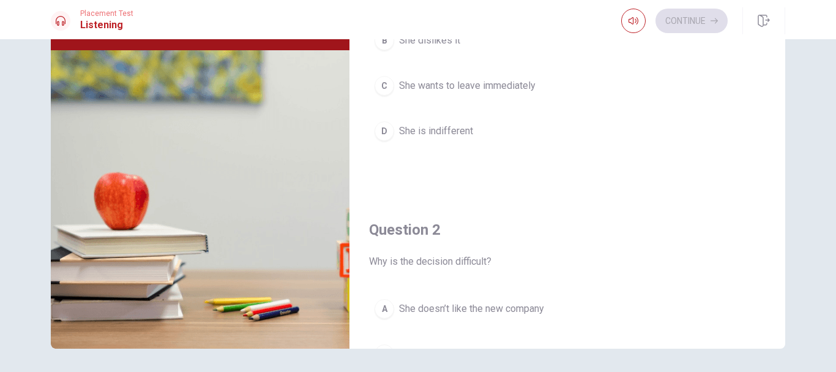
scroll to position [181, 0]
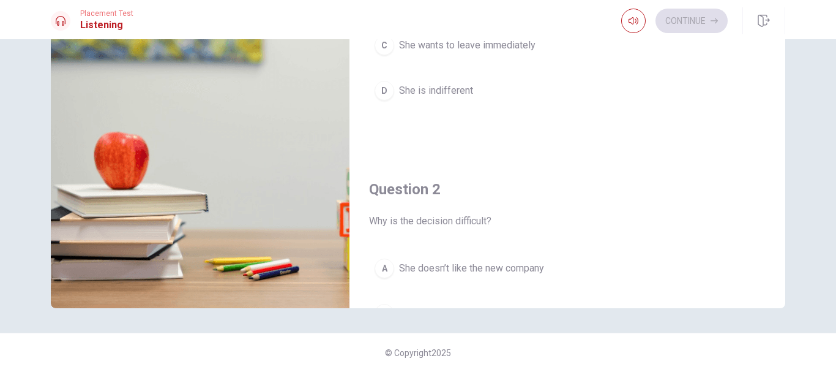
click at [206, 222] on img at bounding box center [200, 159] width 299 height 298
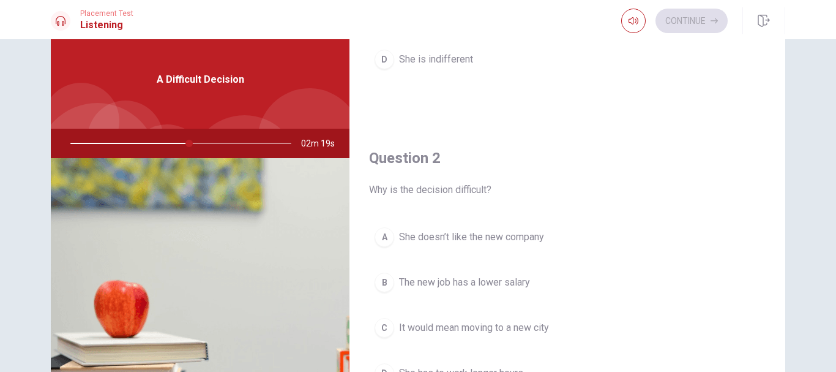
scroll to position [0, 0]
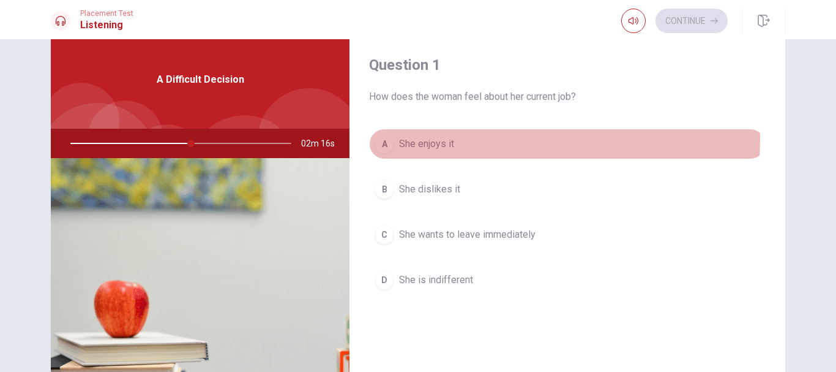
click at [432, 138] on span "She enjoys it" at bounding box center [426, 144] width 55 height 15
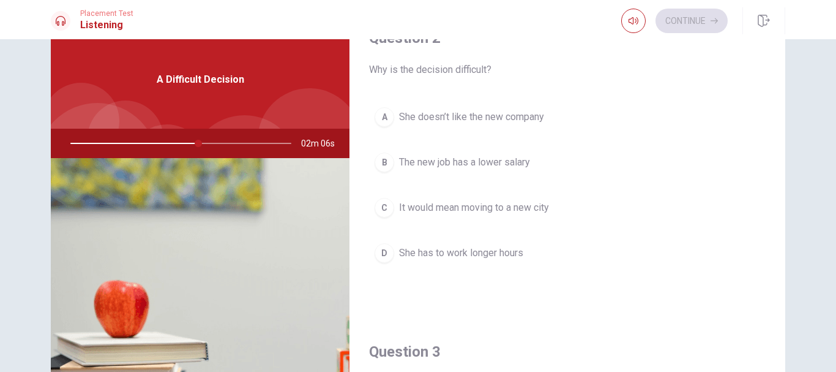
scroll to position [343, 0]
click at [517, 203] on span "It would mean moving to a new city" at bounding box center [474, 205] width 150 height 15
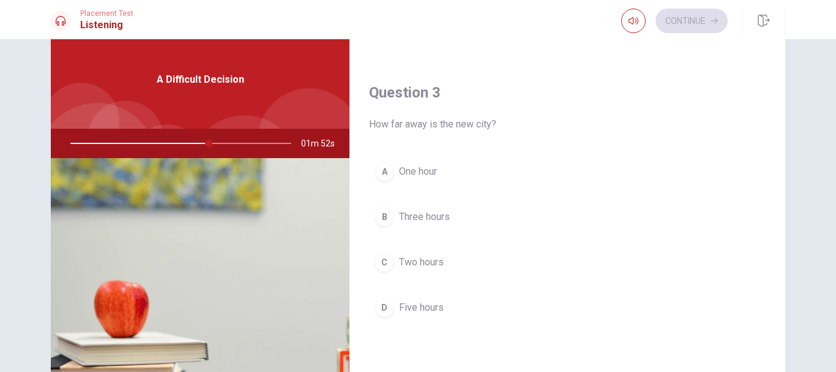
scroll to position [600, 0]
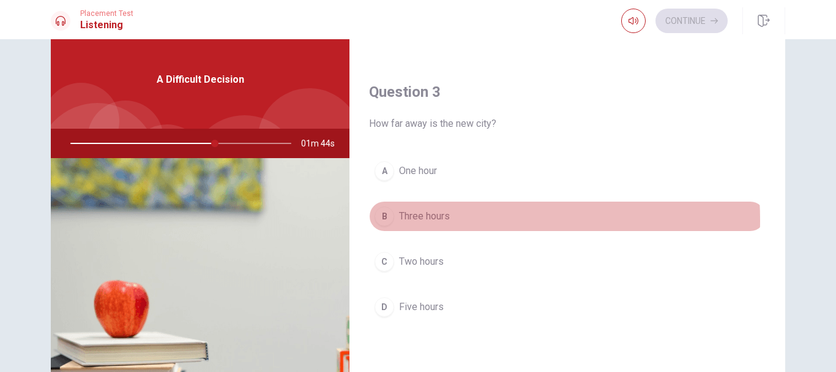
click at [441, 220] on span "Three hours" at bounding box center [424, 216] width 51 height 15
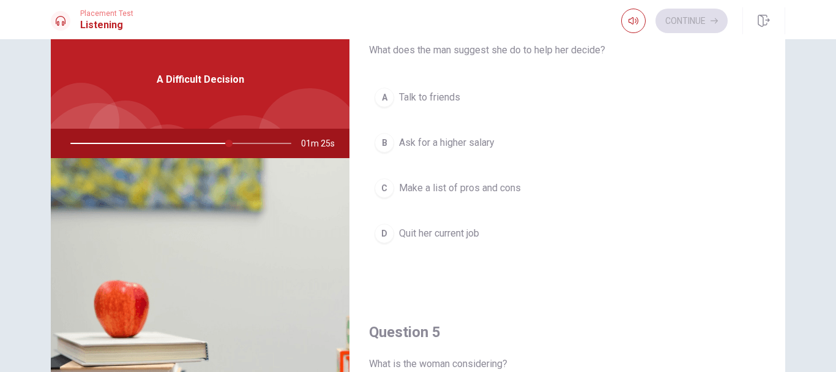
scroll to position [988, 0]
click at [442, 101] on span "Talk to friends" at bounding box center [429, 96] width 61 height 15
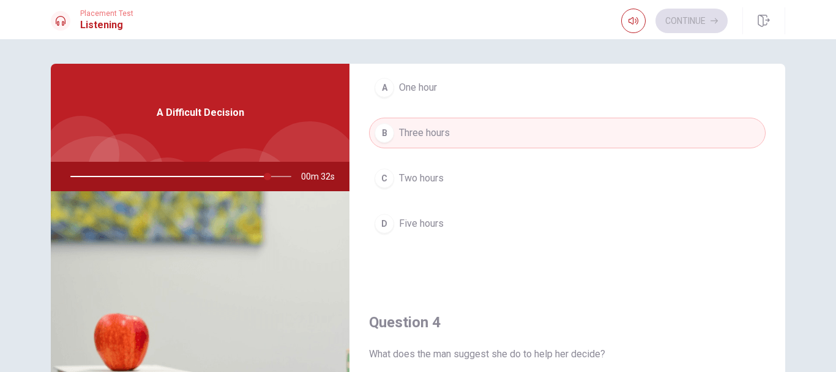
scroll to position [969, 0]
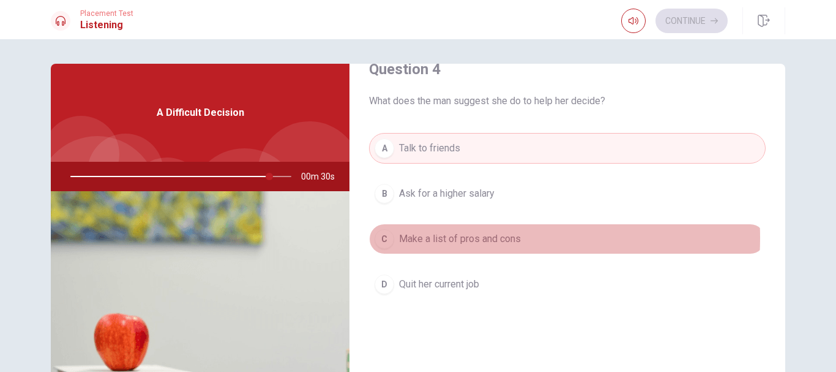
click at [465, 238] on span "Make a list of pros and cons" at bounding box center [460, 238] width 122 height 15
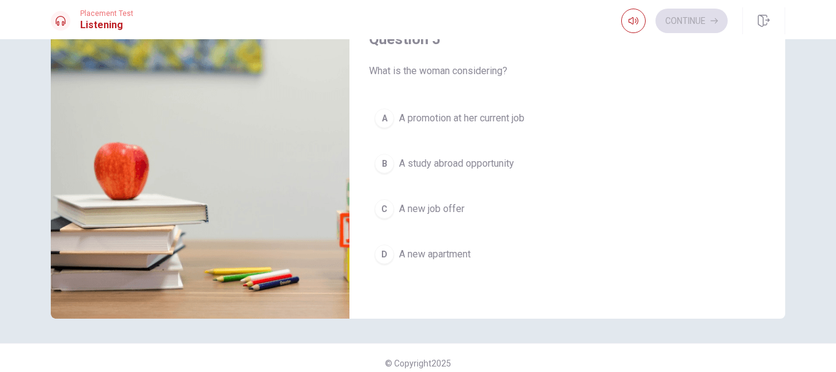
scroll to position [173, 0]
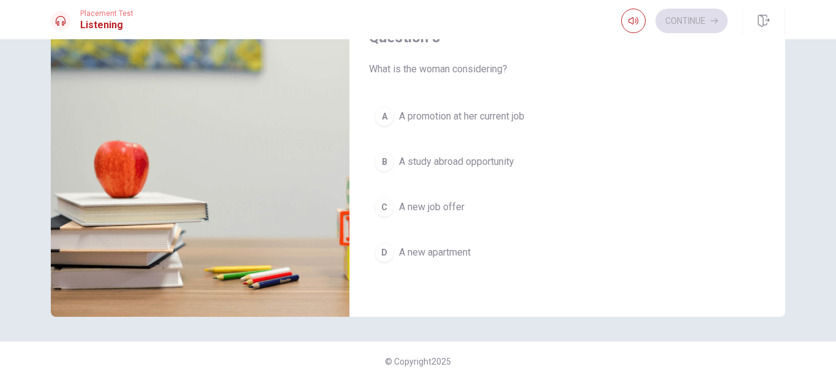
click at [454, 209] on span "A new job offer" at bounding box center [432, 207] width 66 height 15
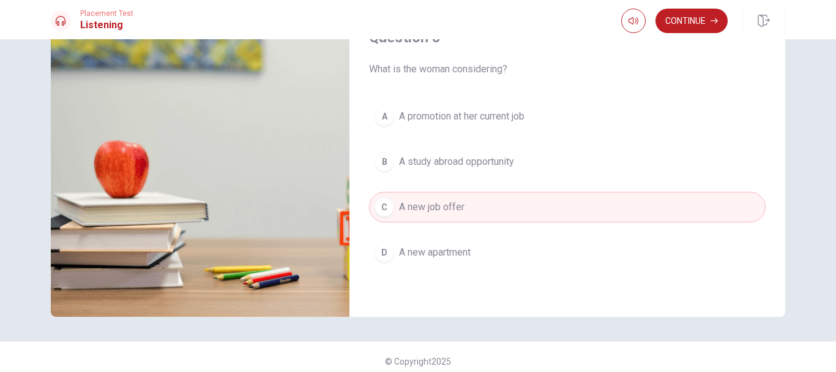
scroll to position [181, 0]
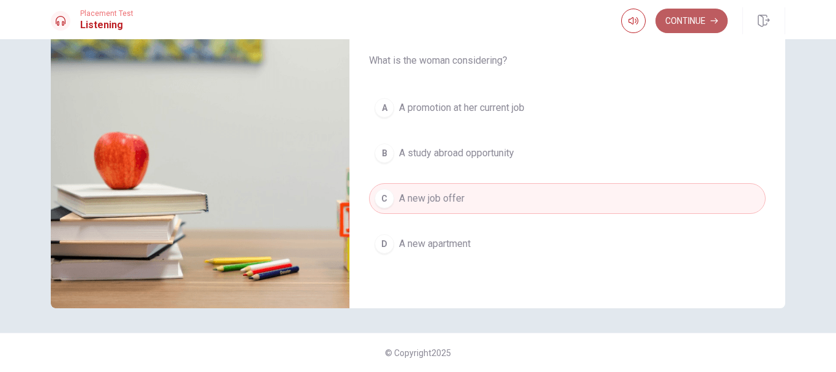
click at [691, 20] on button "Continue" at bounding box center [692, 21] width 72 height 24
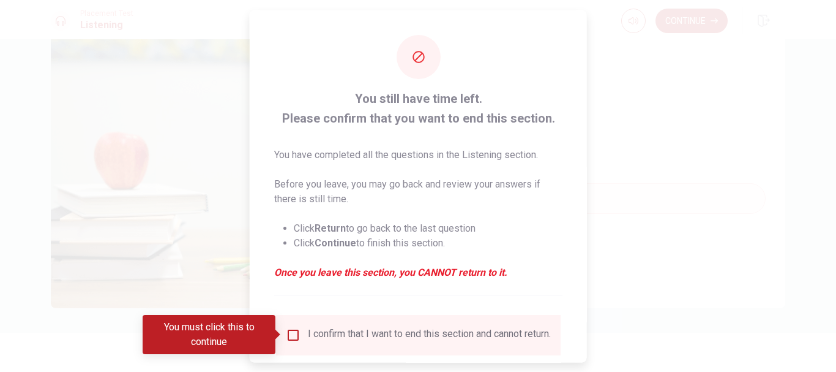
click at [293, 332] on input "You must click this to continue" at bounding box center [293, 334] width 15 height 15
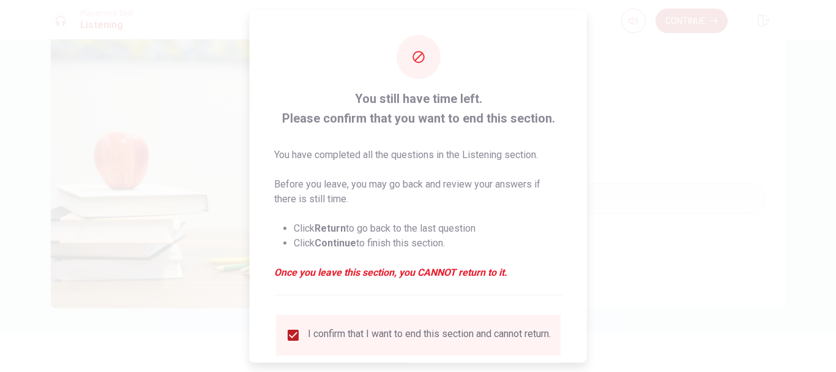
scroll to position [85, 0]
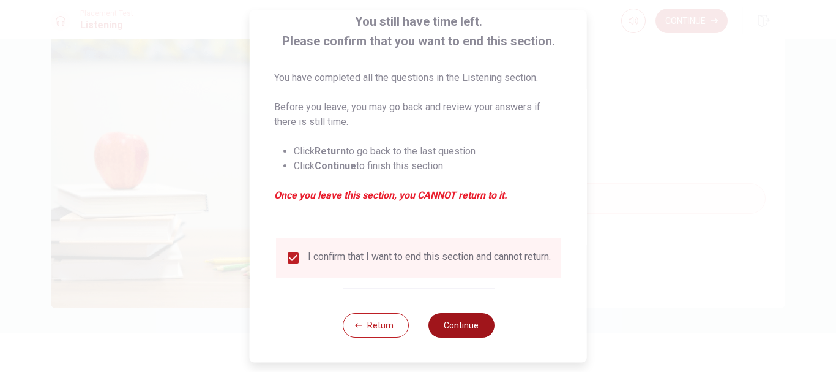
click at [474, 328] on button "Continue" at bounding box center [461, 325] width 66 height 24
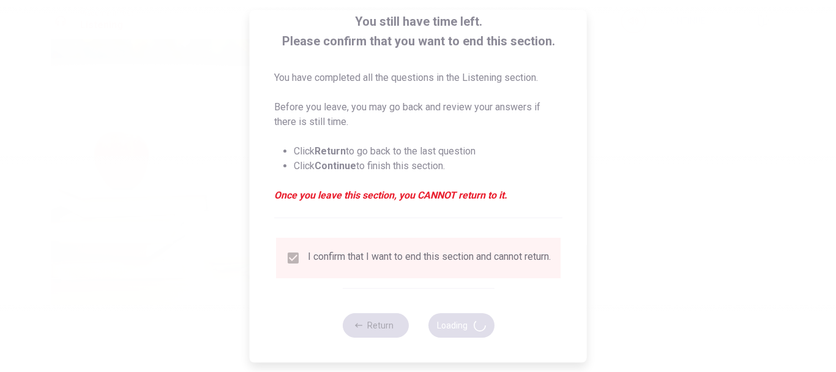
type input "97"
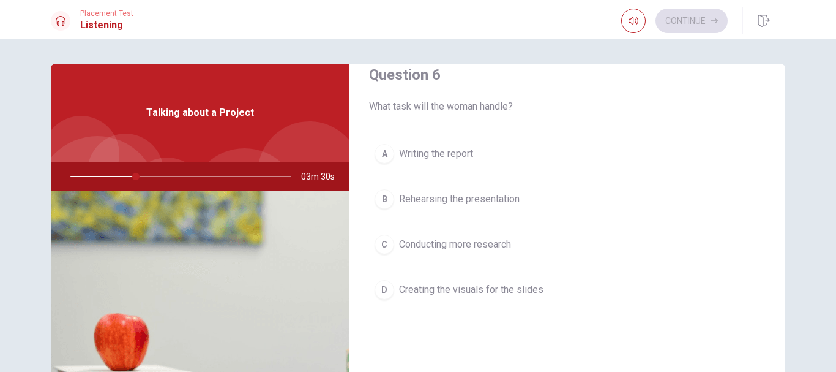
scroll to position [26, 0]
click at [449, 151] on span "Writing the report" at bounding box center [436, 151] width 74 height 15
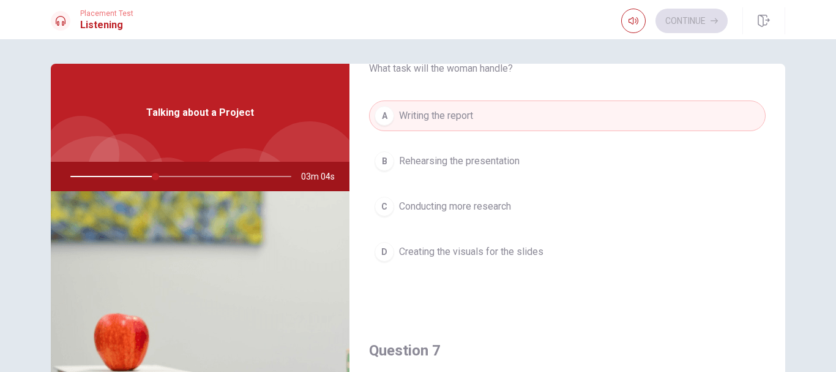
scroll to position [39, 0]
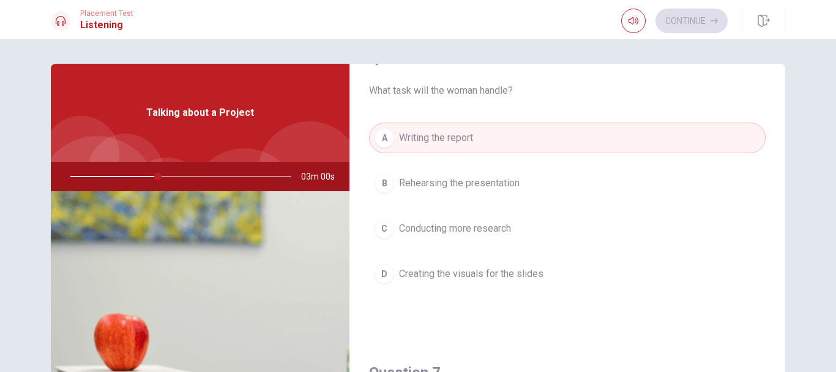
click at [507, 174] on button "B Rehearsing the presentation" at bounding box center [567, 183] width 397 height 31
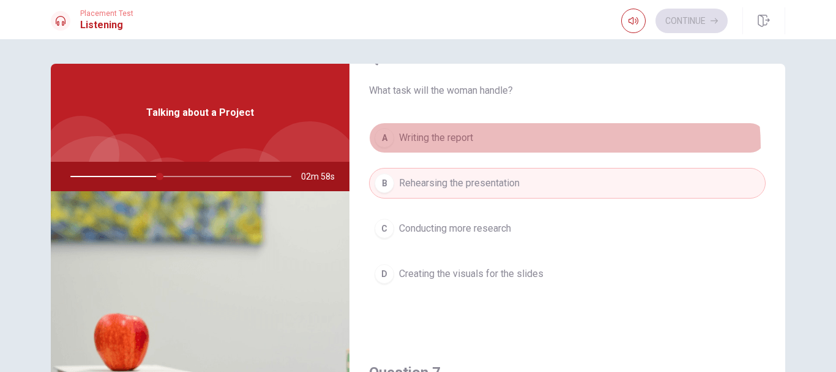
click at [519, 147] on button "A Writing the report" at bounding box center [567, 137] width 397 height 31
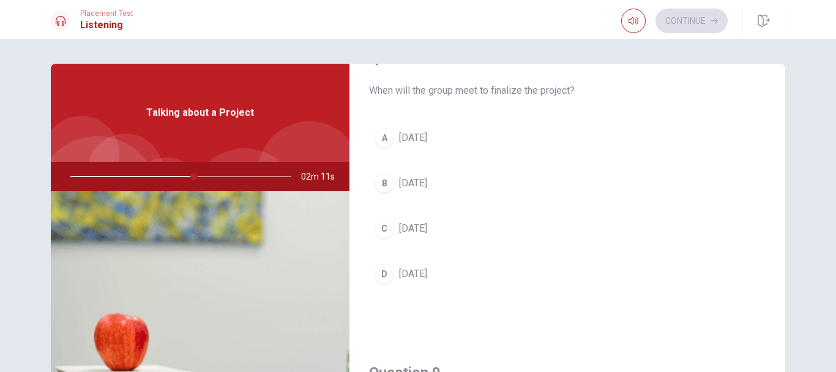
scroll to position [670, 0]
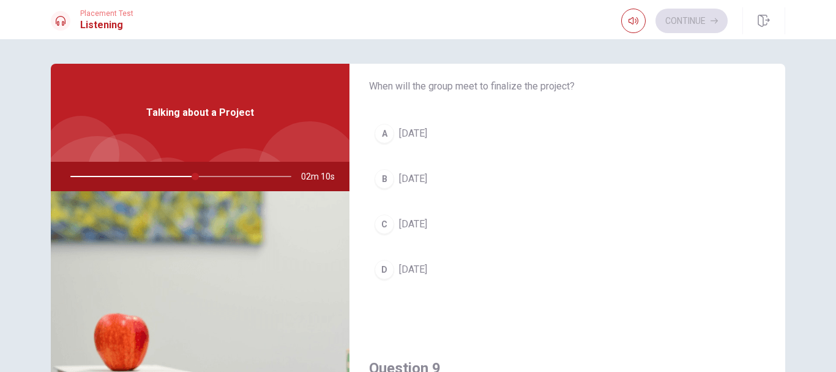
click at [440, 181] on button "B [DATE]" at bounding box center [567, 178] width 397 height 31
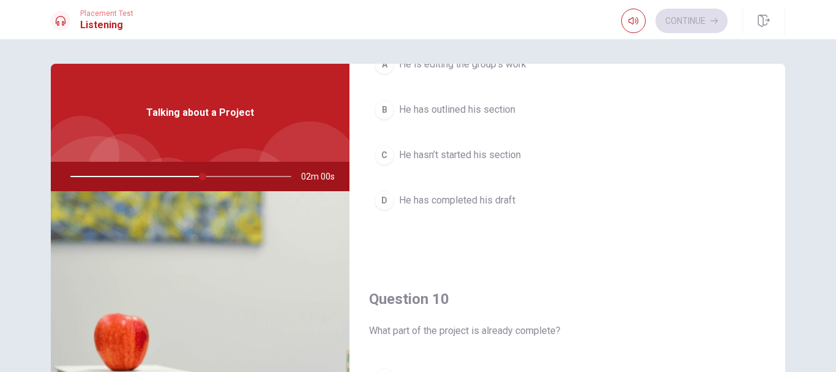
scroll to position [1142, 0]
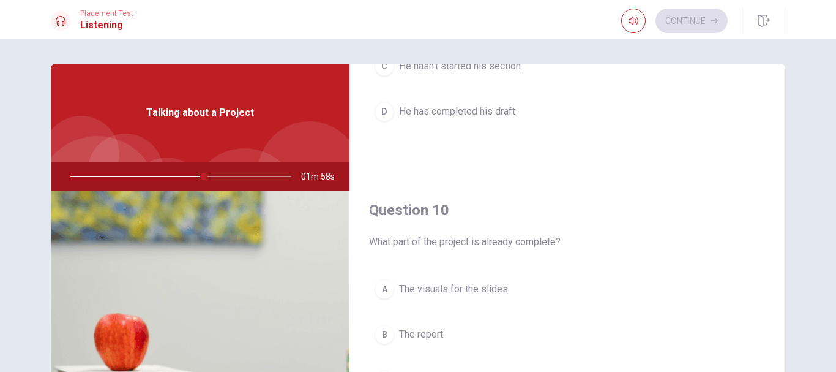
click at [467, 335] on button "B The report" at bounding box center [567, 334] width 397 height 31
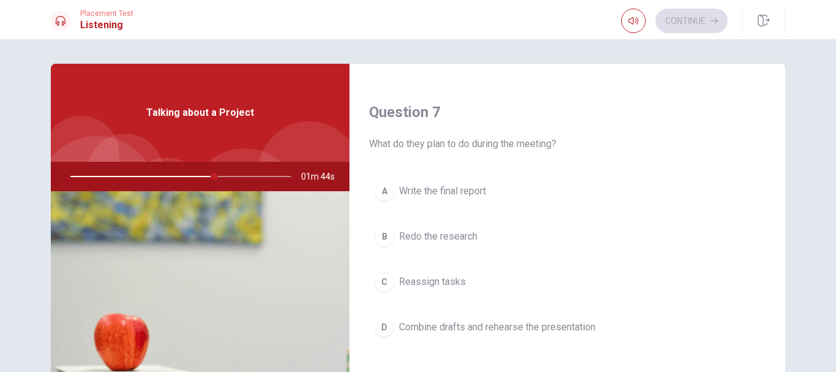
scroll to position [307, 0]
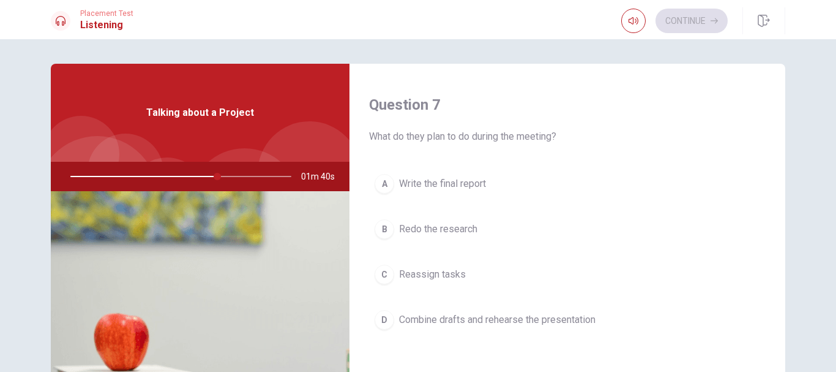
click at [453, 183] on span "Write the final report" at bounding box center [442, 183] width 87 height 15
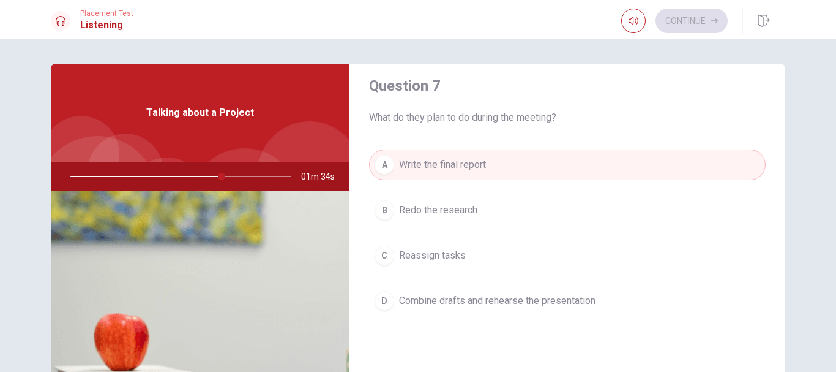
scroll to position [326, 0]
click at [497, 304] on span "Combine drafts and rehearse the presentation" at bounding box center [497, 300] width 197 height 15
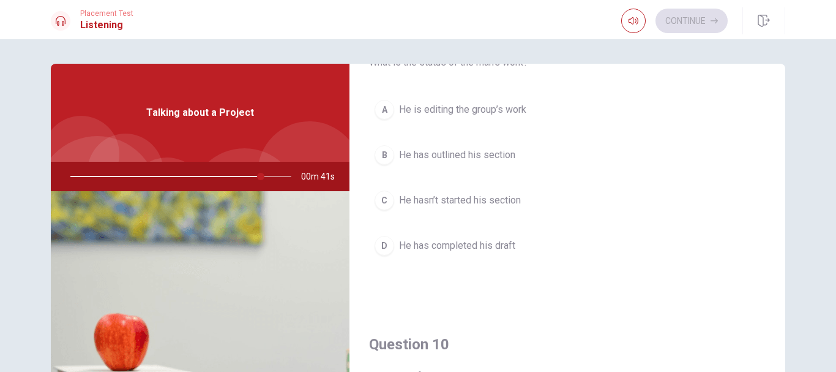
scroll to position [1005, 0]
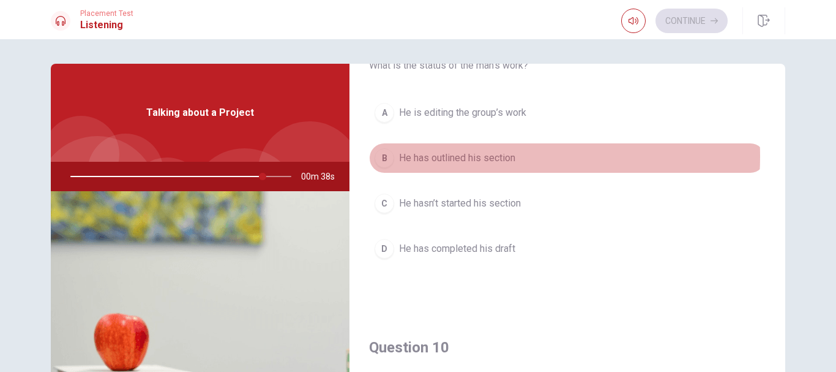
click at [476, 156] on span "He has outlined his section" at bounding box center [457, 158] width 116 height 15
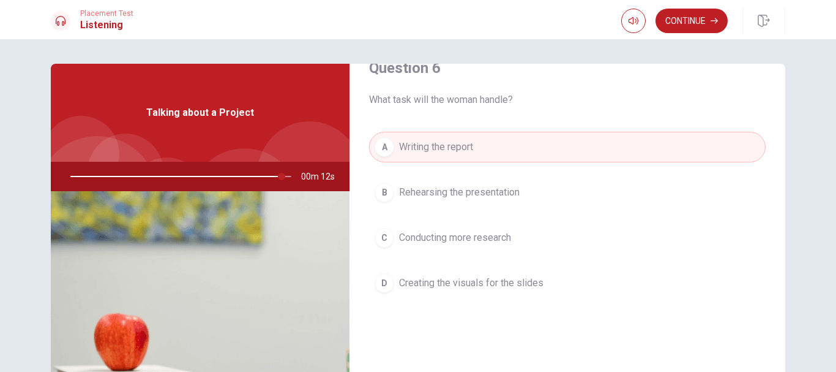
scroll to position [0, 0]
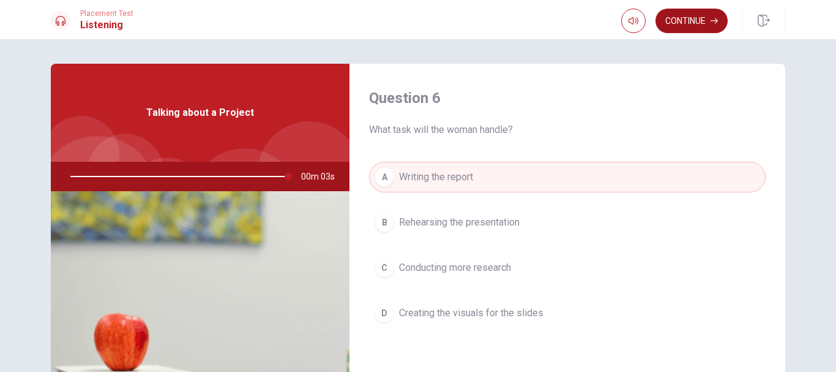
click at [691, 15] on button "Continue" at bounding box center [692, 21] width 72 height 24
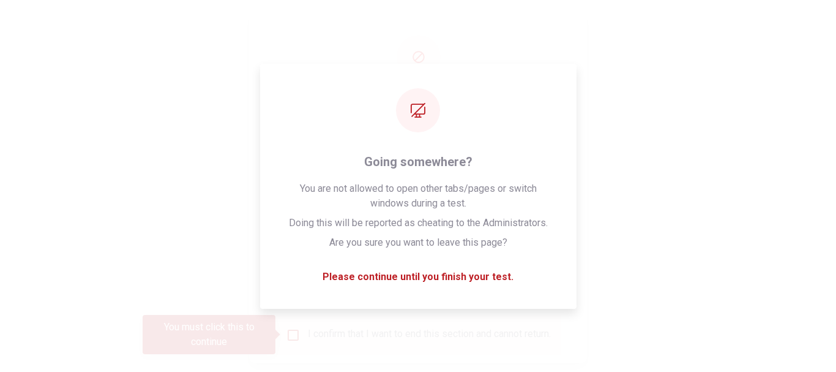
type input "0"
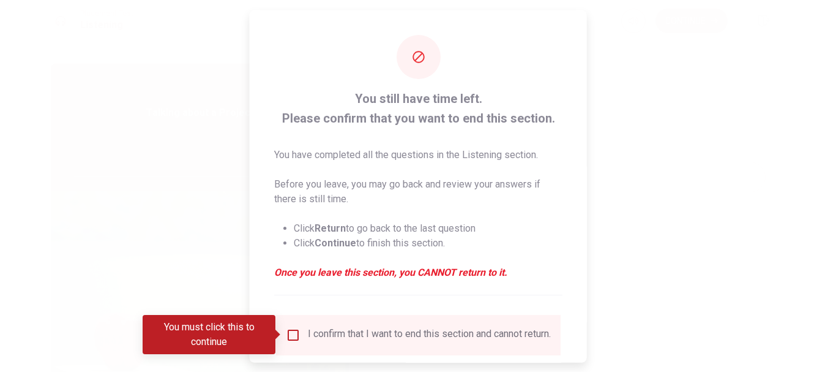
click at [289, 333] on input "You must click this to continue" at bounding box center [293, 334] width 15 height 15
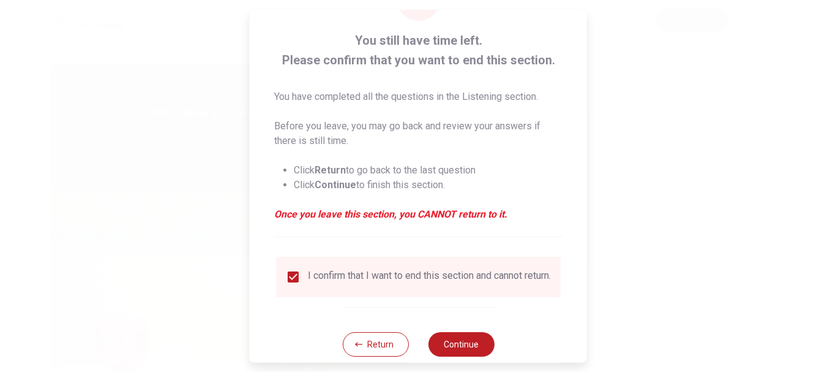
scroll to position [85, 0]
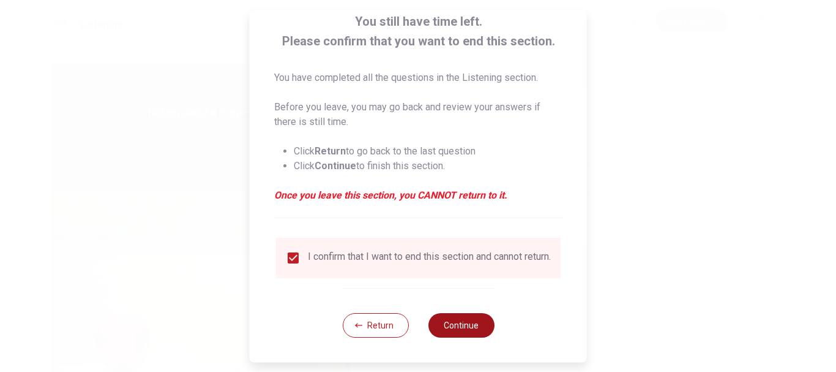
click at [462, 329] on button "Continue" at bounding box center [461, 325] width 66 height 24
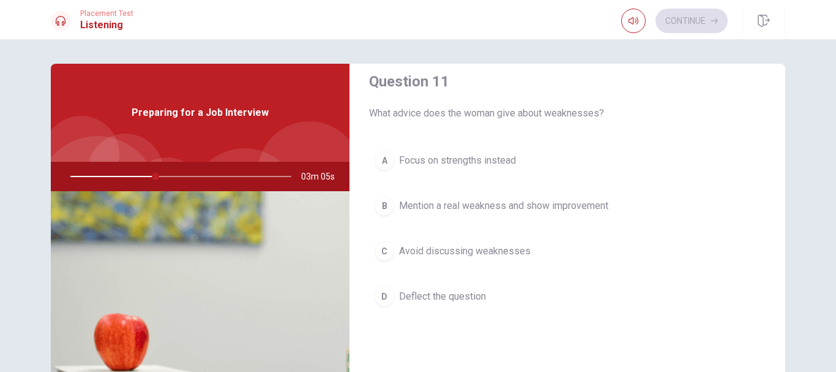
scroll to position [18, 0]
click at [493, 198] on span "Mention a real weakness and show improvement" at bounding box center [503, 204] width 209 height 15
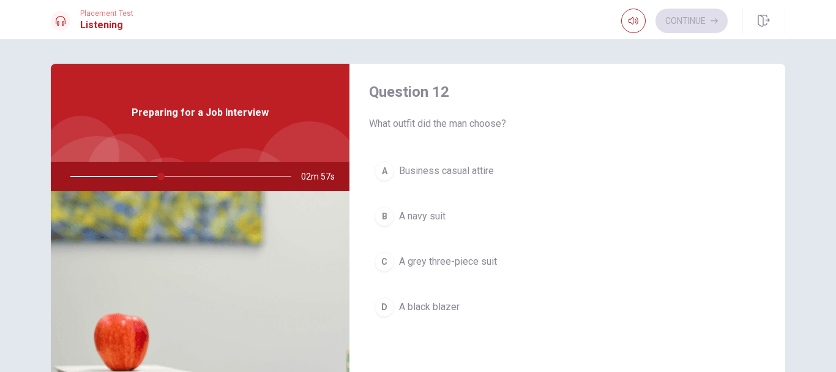
scroll to position [323, 0]
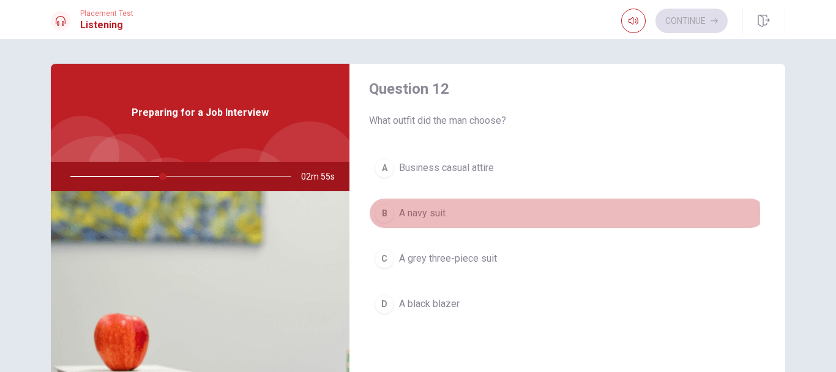
click at [427, 215] on span "A navy suit" at bounding box center [422, 213] width 47 height 15
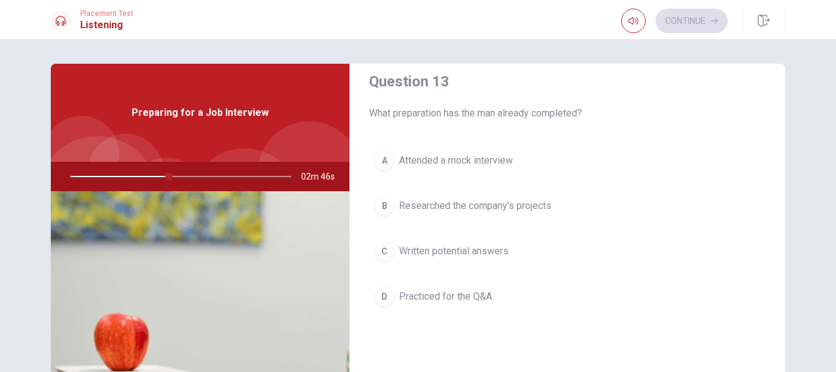
scroll to position [645, 0]
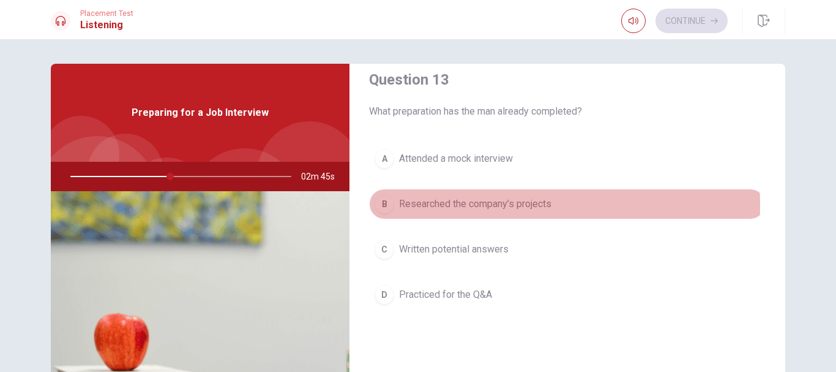
click at [442, 205] on span "Researched the company’s projects" at bounding box center [475, 204] width 152 height 15
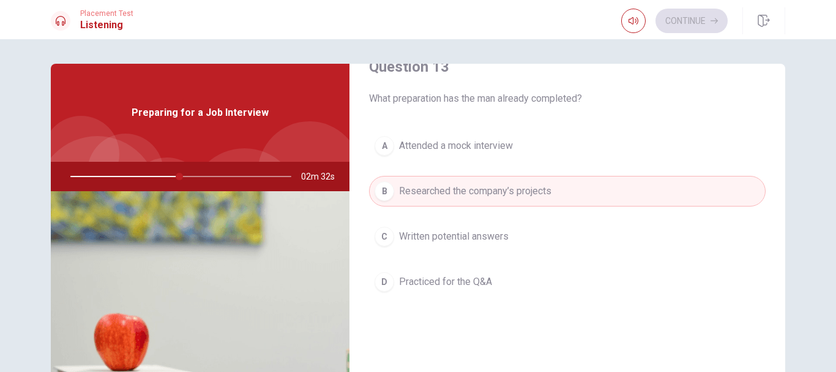
scroll to position [1142, 0]
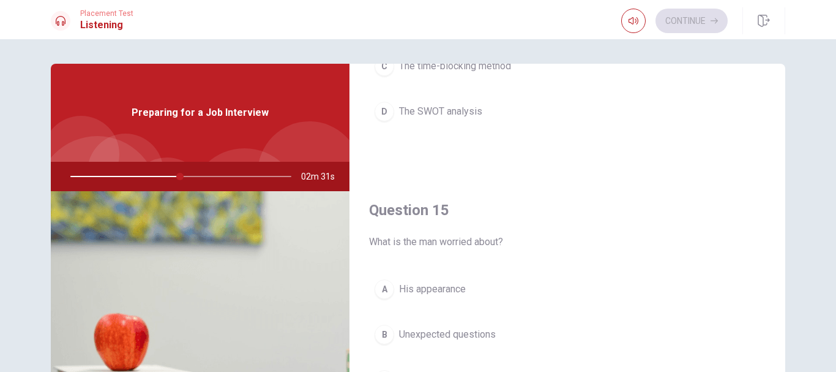
click at [437, 337] on span "Unexpected questions" at bounding box center [447, 334] width 97 height 15
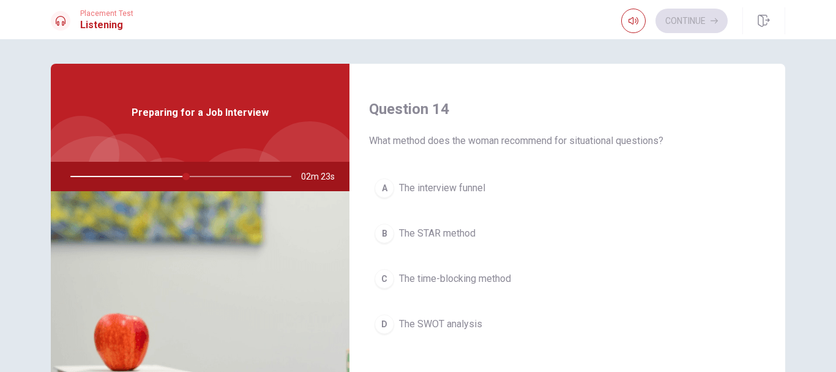
scroll to position [932, 0]
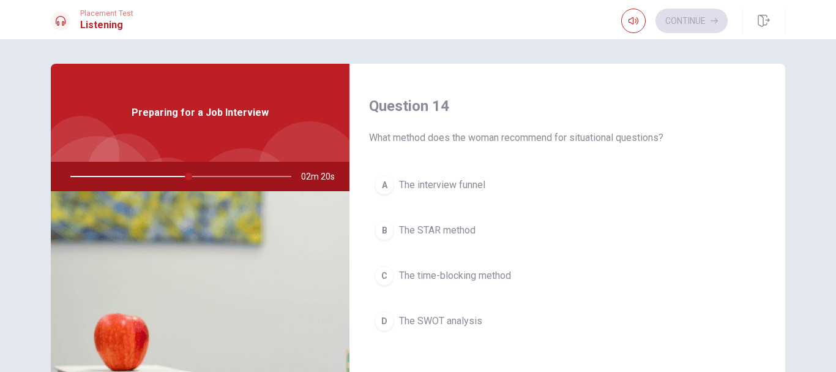
click at [441, 230] on span "The STAR method" at bounding box center [437, 230] width 77 height 15
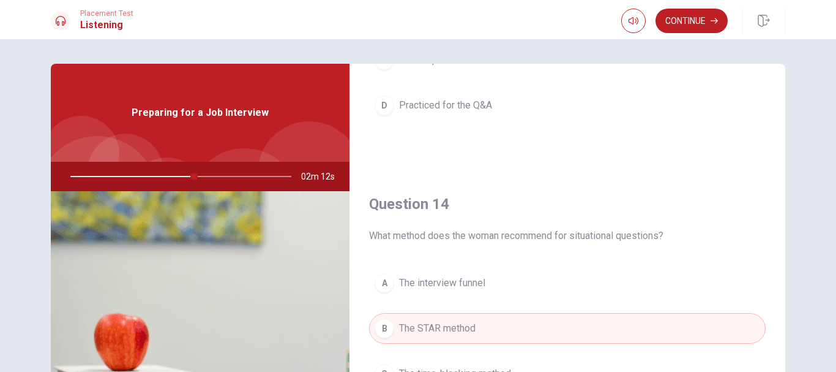
scroll to position [1142, 0]
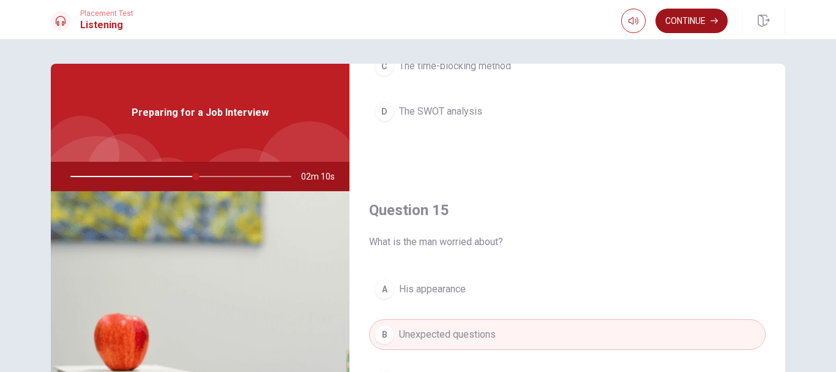
click at [691, 23] on button "Continue" at bounding box center [692, 21] width 72 height 24
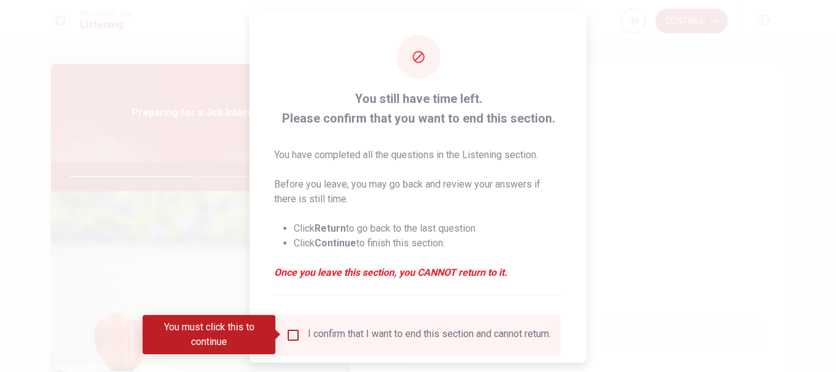
click at [292, 332] on input "You must click this to continue" at bounding box center [293, 334] width 15 height 15
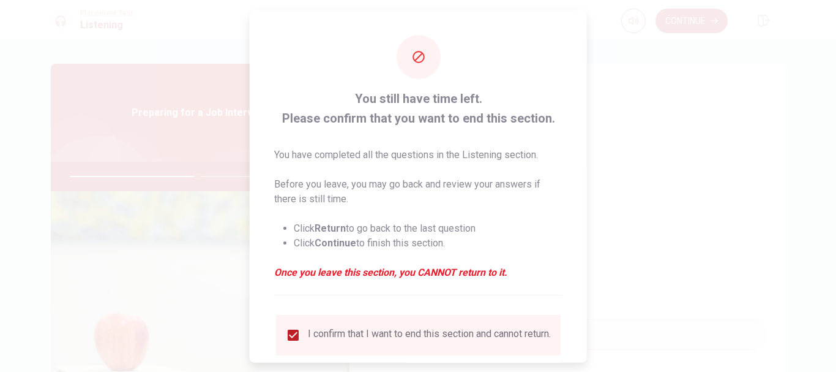
scroll to position [85, 0]
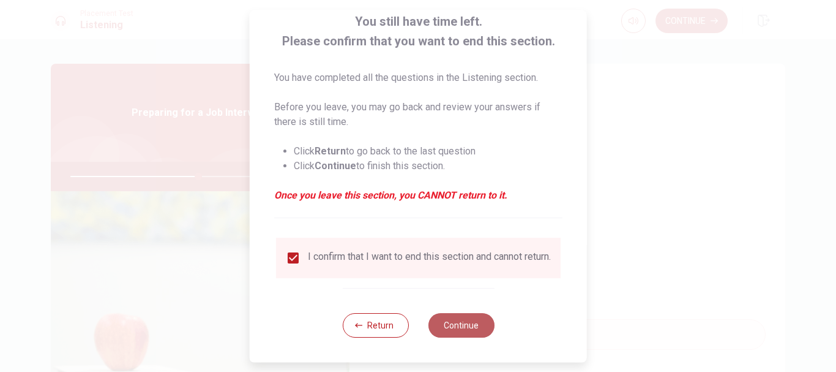
click at [451, 322] on button "Continue" at bounding box center [461, 325] width 66 height 24
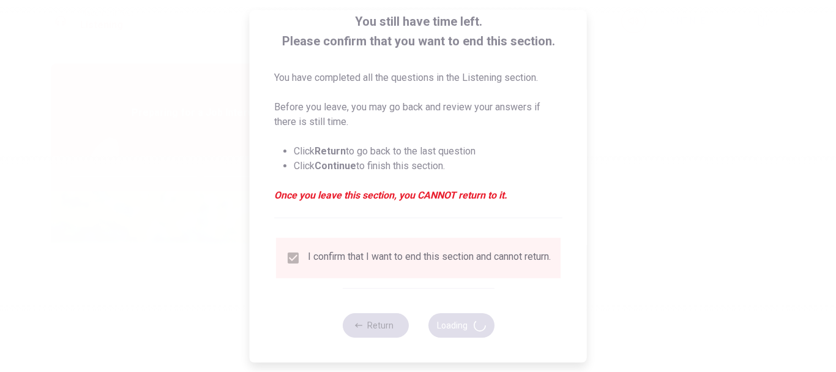
type input "59"
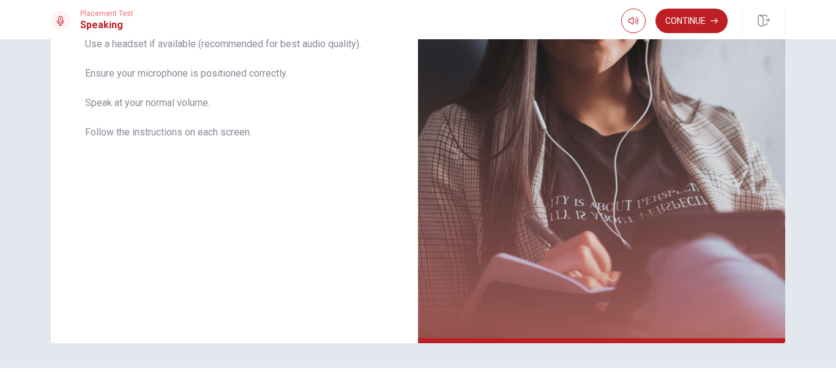
scroll to position [271, 0]
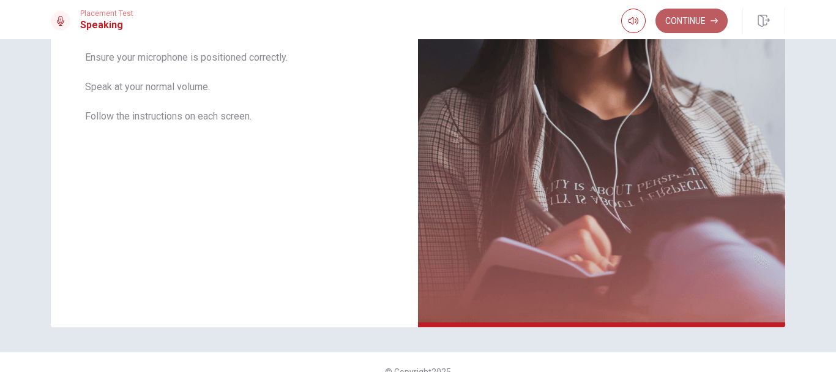
click at [695, 14] on button "Continue" at bounding box center [692, 21] width 72 height 24
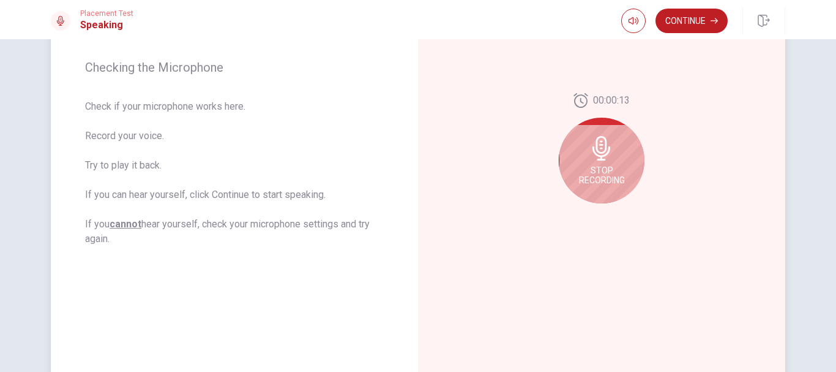
scroll to position [150, 0]
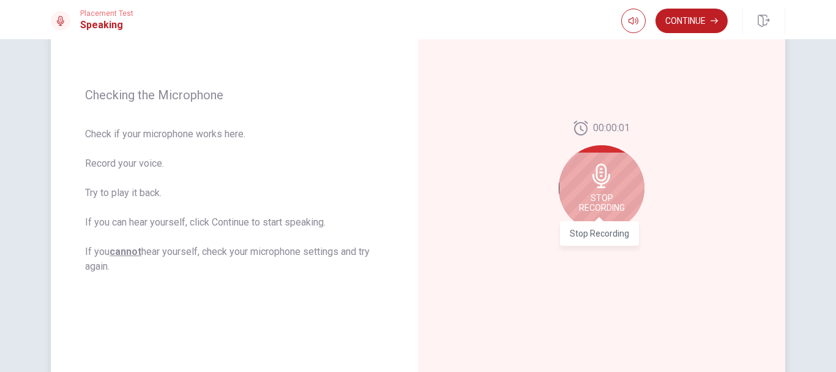
click at [608, 201] on span "Stop Recording" at bounding box center [602, 203] width 46 height 20
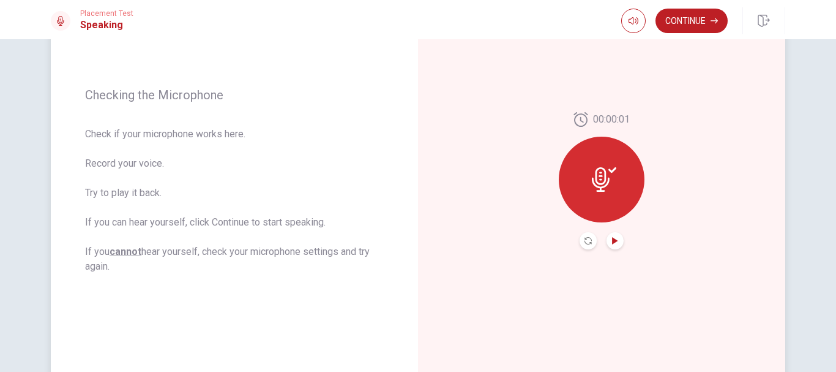
click at [613, 238] on icon "Play Audio" at bounding box center [615, 240] width 7 height 7
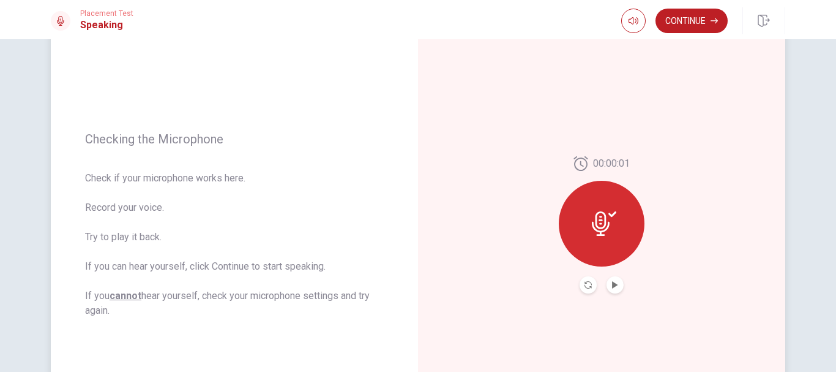
scroll to position [44, 0]
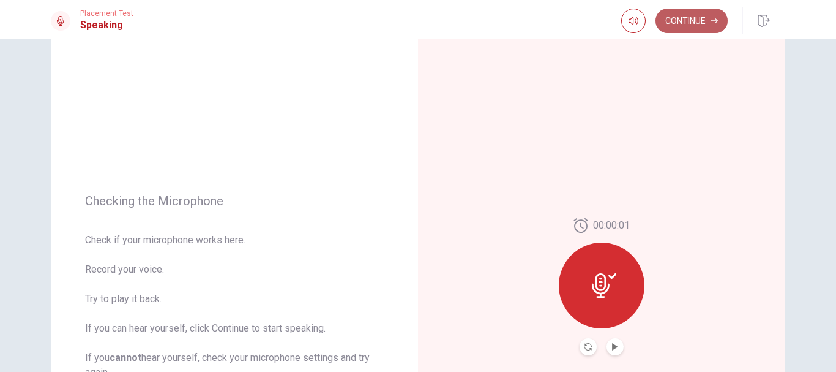
click at [690, 23] on button "Continue" at bounding box center [692, 21] width 72 height 24
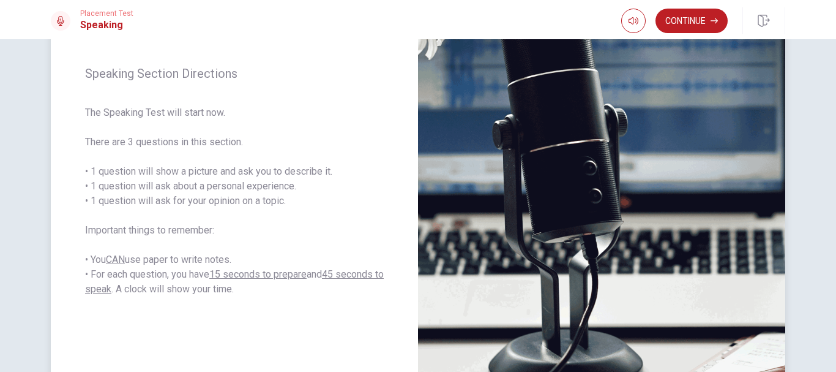
scroll to position [149, 0]
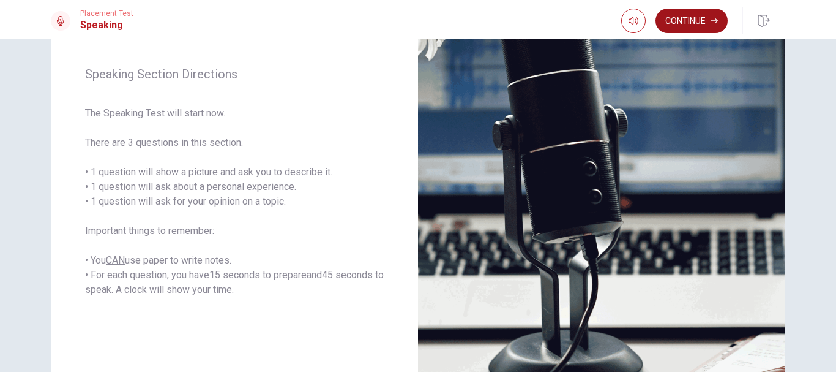
click at [703, 13] on button "Continue" at bounding box center [692, 21] width 72 height 24
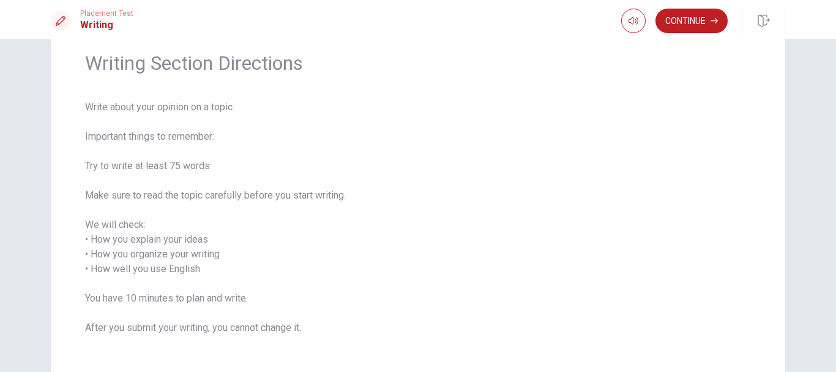
scroll to position [0, 0]
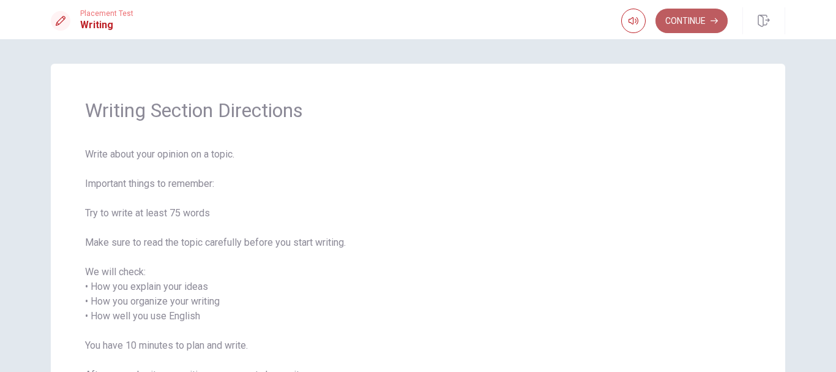
click at [699, 18] on button "Continue" at bounding box center [692, 21] width 72 height 24
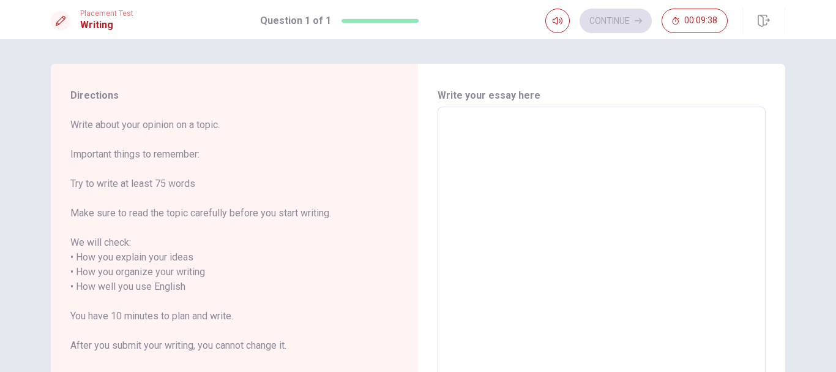
click at [568, 145] on textarea at bounding box center [601, 279] width 311 height 325
type textarea "I"
type textarea "x"
type textarea "IN"
type textarea "x"
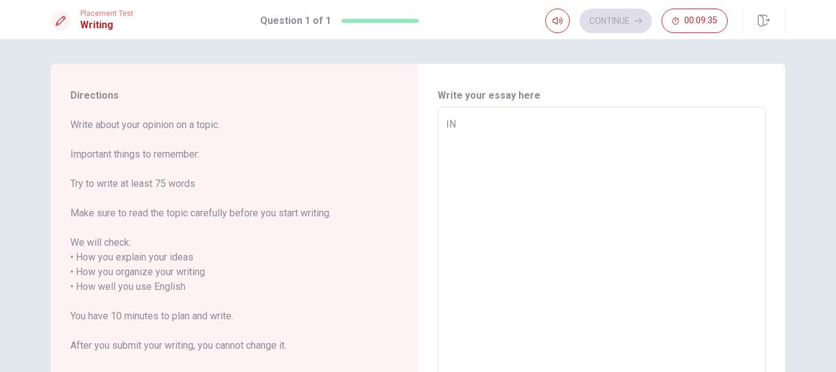
type textarea "IN"
type textarea "x"
type textarea "IN T"
type textarea "x"
type textarea "IN TH"
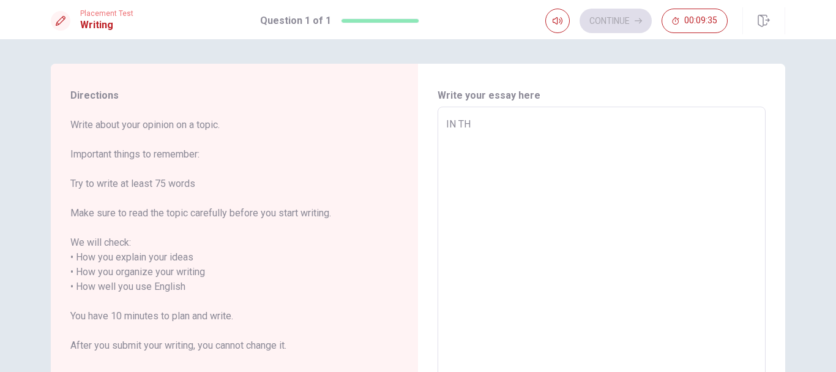
type textarea "x"
type textarea "IN THE"
type textarea "x"
type textarea "IN THE"
type textarea "x"
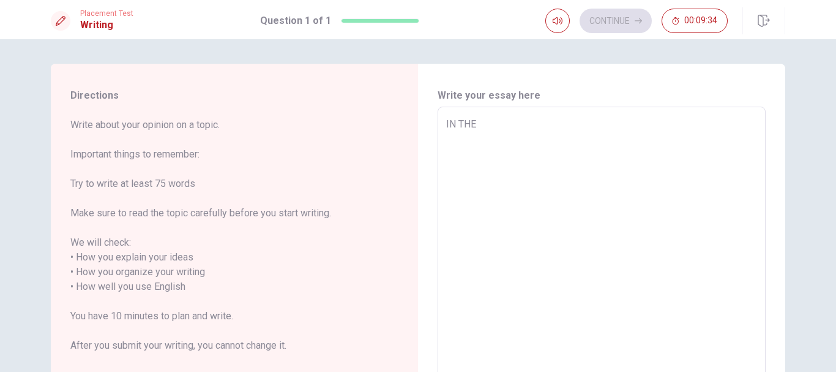
type textarea "IN THE R"
type textarea "x"
type textarea "IN THE RE"
type textarea "x"
type textarea "IN THE REC"
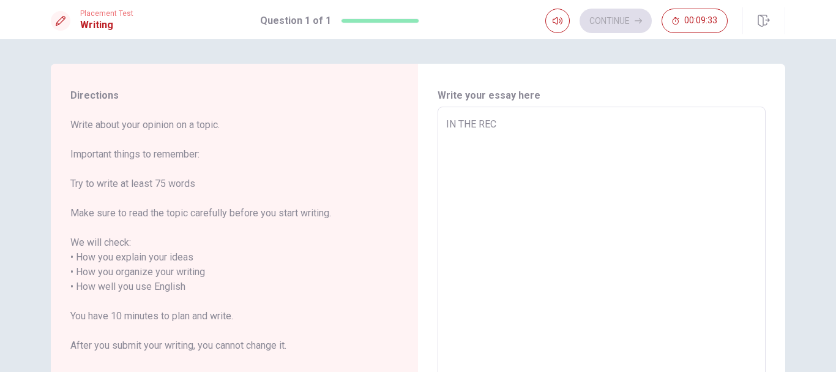
type textarea "x"
type textarea "IN THE RECE"
type textarea "x"
type textarea "IN THE RECEN"
type textarea "x"
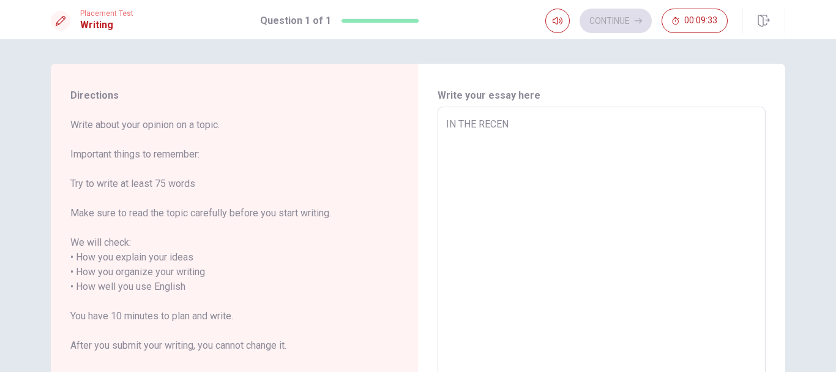
type textarea "IN THE RECENT"
type textarea "x"
type textarea "IN THE RECENT"
type textarea "x"
type textarea "IN THE RECENT Y"
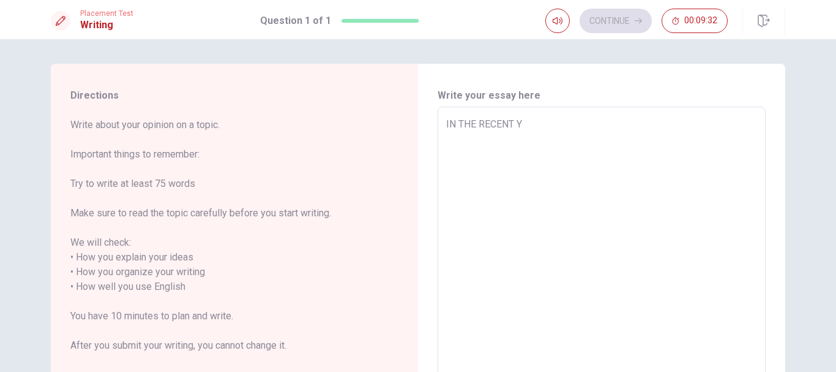
type textarea "x"
type textarea "IN THE RECENT"
type textarea "x"
type textarea "IN THE RECENT W"
type textarea "x"
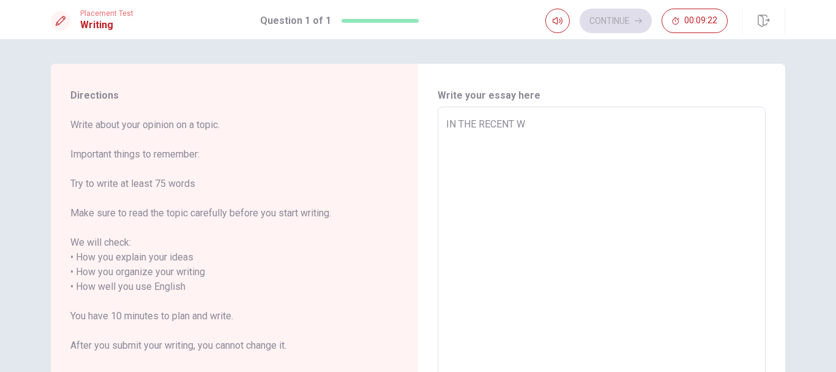
type textarea "IN THE RECENT WE"
type textarea "x"
type textarea "IN THE RECENT WEQ"
type textarea "x"
type textarea "IN THE RECENT WEQR"
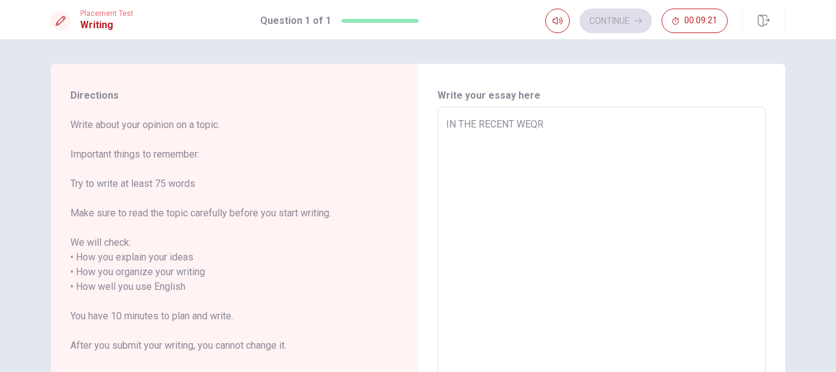
type textarea "x"
type textarea "IN THE RECENT WEQRS"
type textarea "x"
type textarea "IN THE RECENT WEQRS"
type textarea "x"
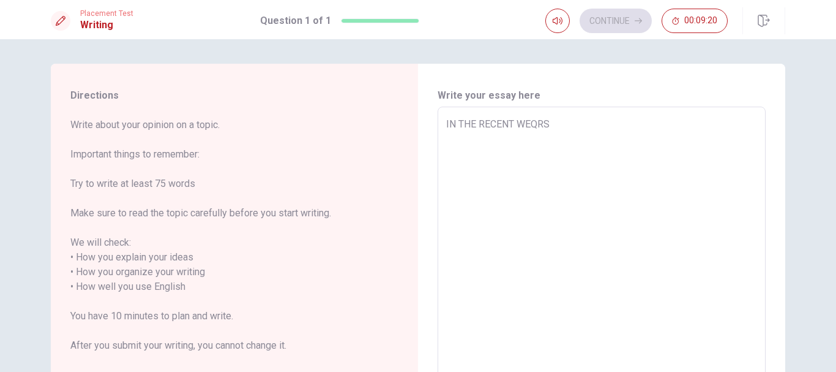
type textarea "IN THE RECENT WEQRS"
type textarea "x"
type textarea "IN THE RECENT WEQR"
type textarea "x"
type textarea "IN THE RECENT WEQ"
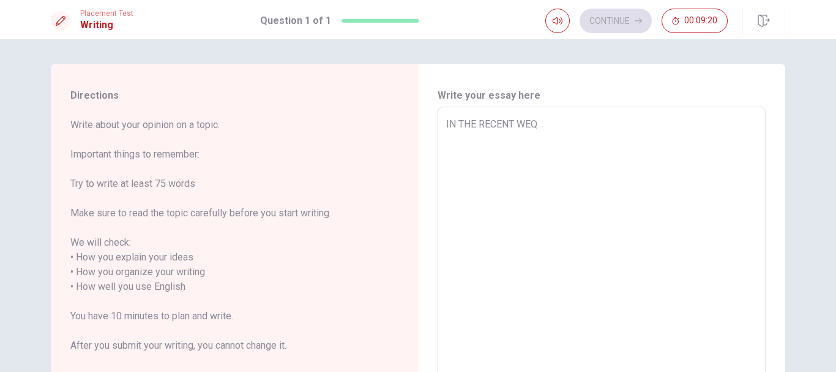
type textarea "x"
type textarea "IN THE RECENT WE"
type textarea "x"
type textarea "IN THE RECENT W"
type textarea "x"
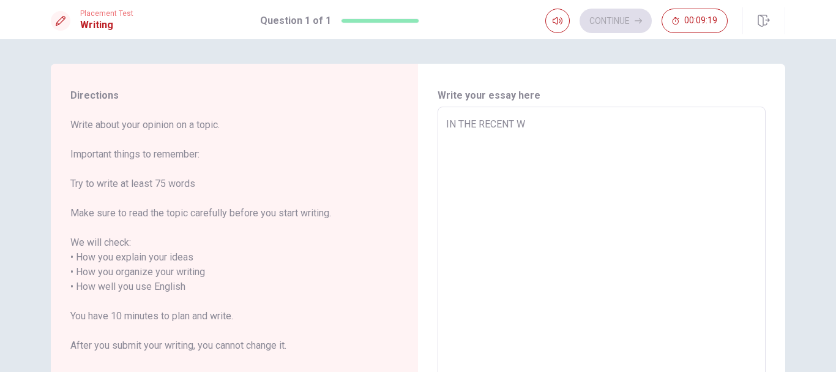
type textarea "IN THE RECENT"
type textarea "x"
type textarea "IN THE RECENT I"
type textarea "x"
type textarea "IN THE RECENT"
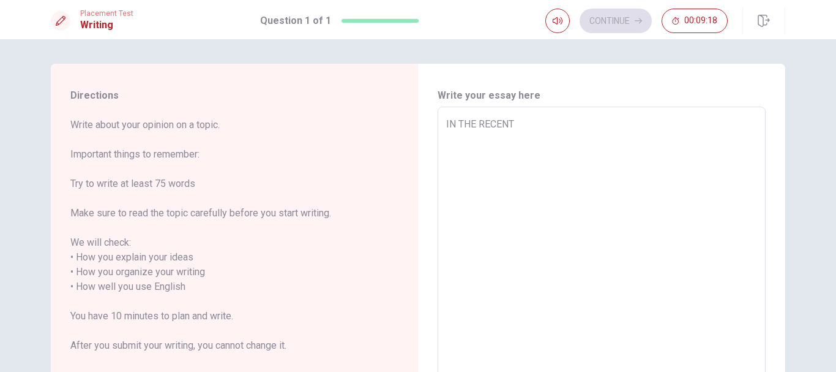
type textarea "x"
type textarea "IN THE RECENT O"
type textarea "x"
type textarea "IN THE RECENT"
type textarea "x"
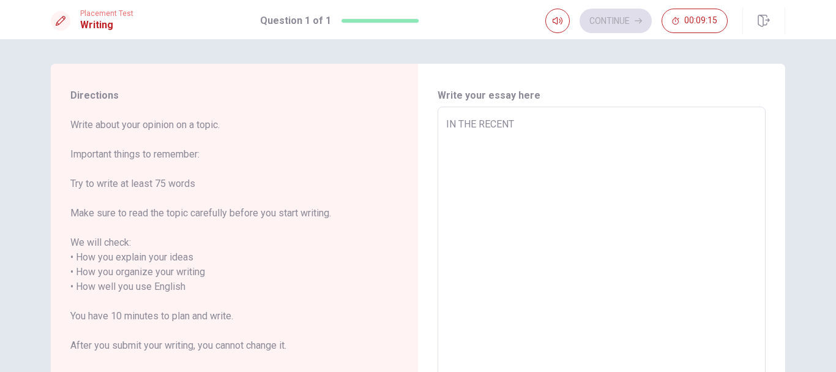
type textarea "IN THE RECENT"
type textarea "x"
type textarea "IN THE RECENT"
type textarea "x"
type textarea "IN THE RECENT Z"
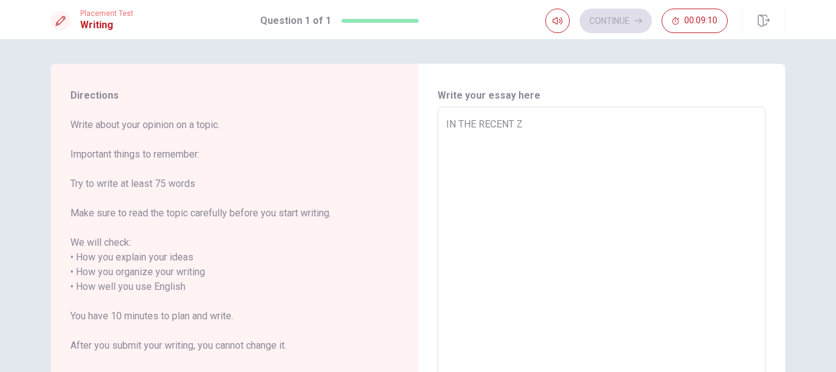
type textarea "x"
type textarea "IN THE RECENT"
click at [568, 145] on textarea "IN THE RECENT" at bounding box center [601, 279] width 311 height 325
type textarea "x"
type textarea "IN THE RECENT W"
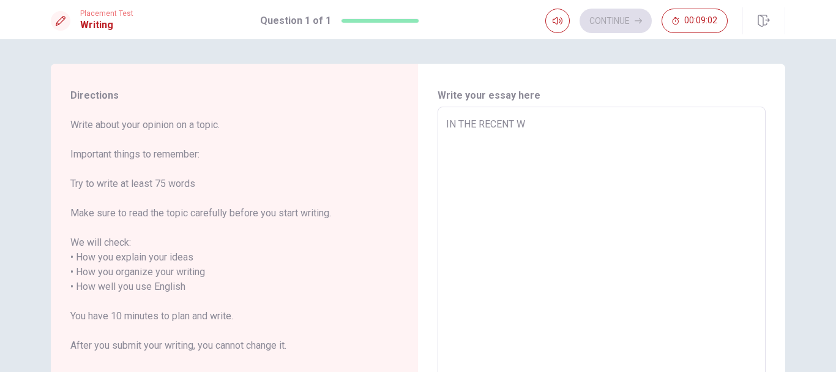
type textarea "x"
type textarea "IN THE RECENT WU"
type textarea "x"
type textarea "IN THE RECENT W"
type textarea "x"
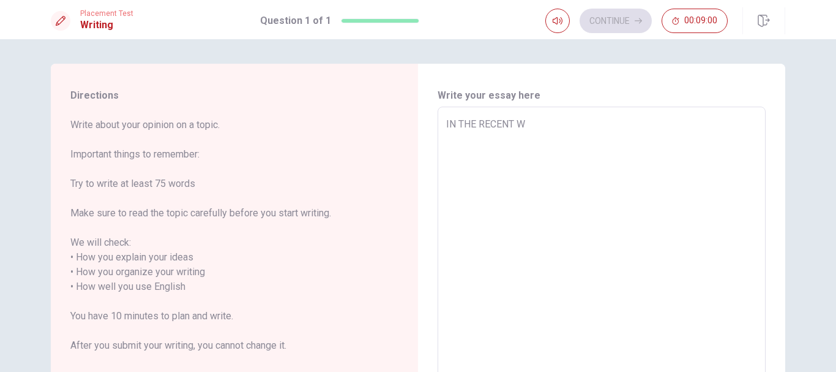
type textarea "IN THE RECENT"
type textarea "x"
type textarea "IN THE RECENT W"
type textarea "x"
type textarea "IN THE RECENT WU"
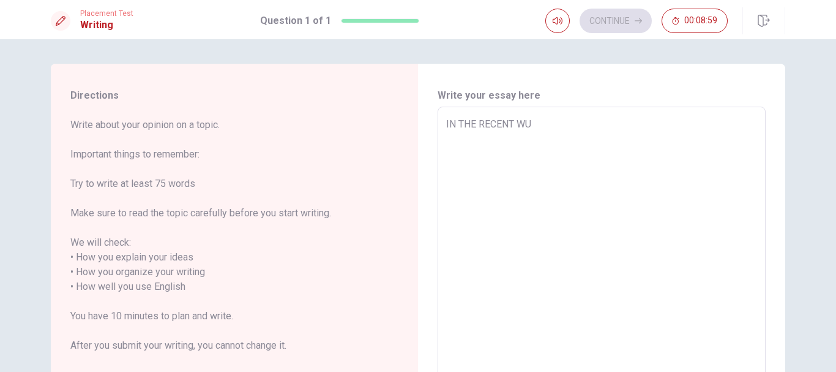
type textarea "x"
type textarea "IN THE RECENT W"
type textarea "x"
type textarea "IN THE RECENT"
type textarea "x"
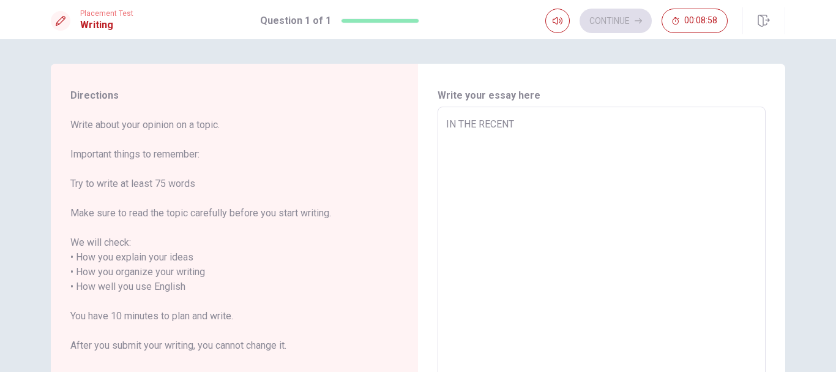
type textarea "IN THE RECENT A"
type textarea "x"
type textarea "IN THE RECENT"
type textarea "x"
type textarea "IN THE RECENT Z"
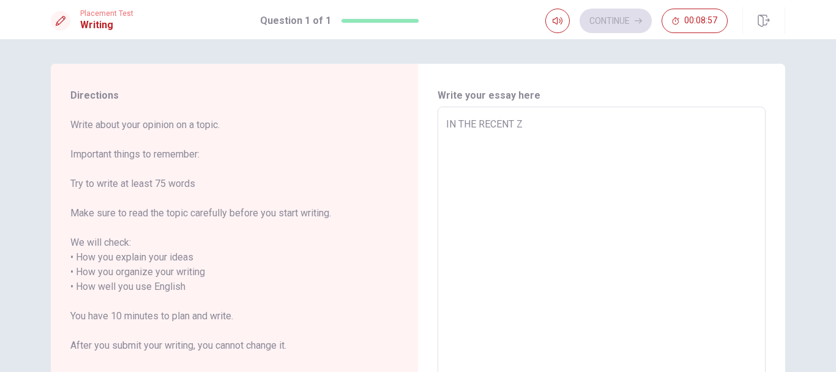
type textarea "x"
type textarea "IN THE RECENT"
type textarea "x"
type textarea "IN THE RECENT E"
type textarea "x"
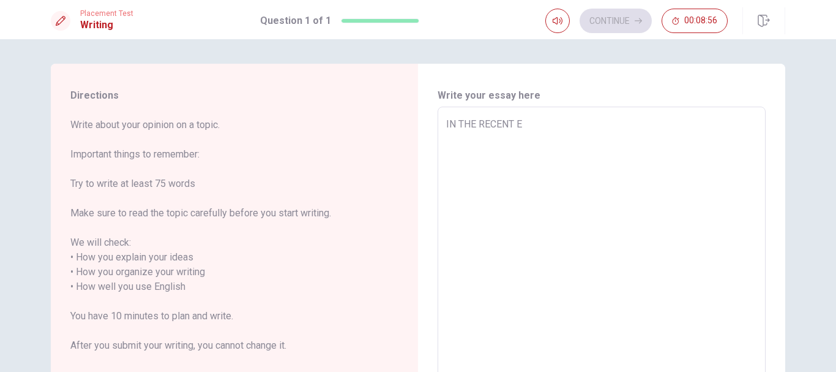
type textarea "IN THE RECENT"
type textarea "x"
type textarea "IN THE RECENT Q"
type textarea "x"
type textarea "IN THE RECENT"
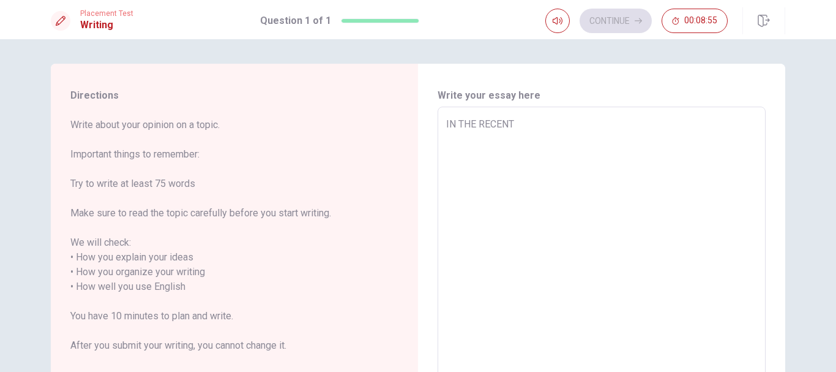
type textarea "x"
type textarea "IN THE RECENT Q"
type textarea "x"
type textarea "IN THE RECENT"
type textarea "x"
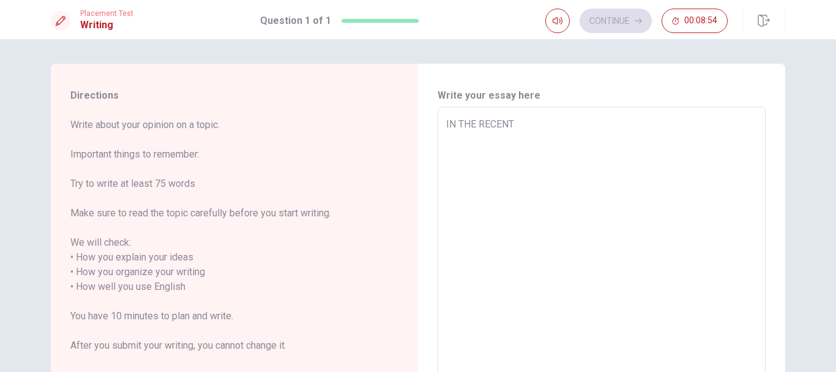
type textarea "IN THE RECENT R"
type textarea "x"
type textarea "IN THE RECENT"
type textarea "x"
type textarea "IN THE RECENT C"
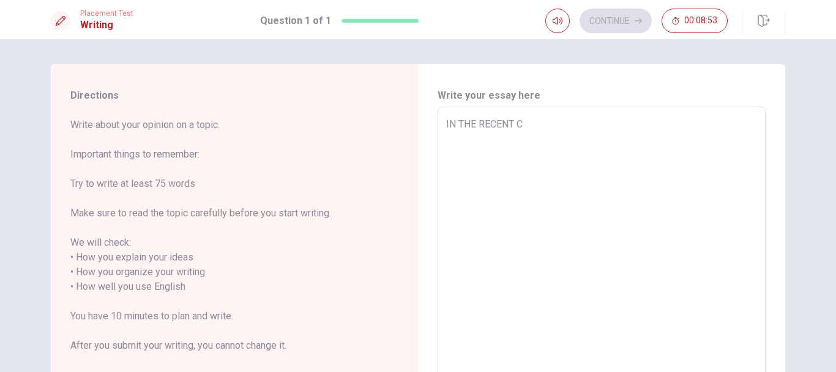
type textarea "x"
type textarea "IN THE RECENT"
type textarea "x"
type textarea "IN THE RECENT X"
type textarea "x"
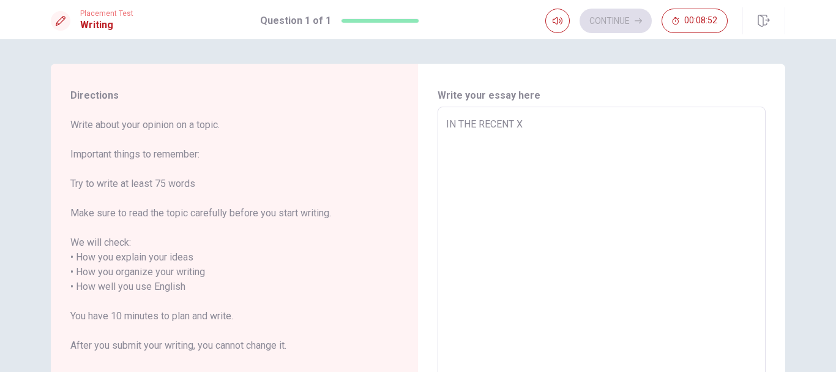
type textarea "IN THE RECENT"
type textarea "x"
type textarea "IN THE RECENT ."
type textarea "x"
type textarea "IN THE RECENT Y"
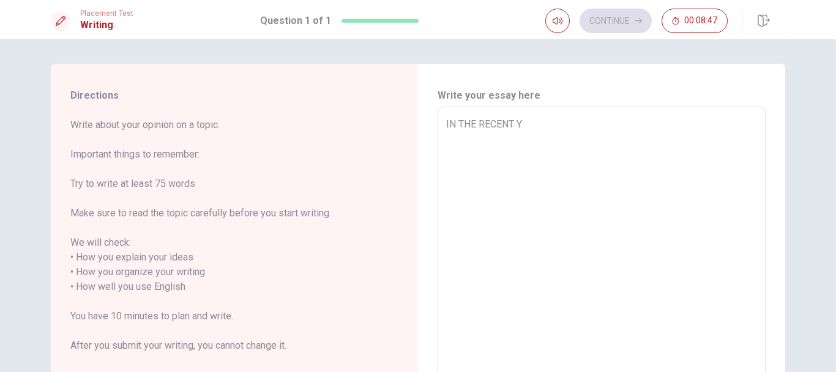
type textarea "x"
type textarea "IN THE RECENT YE"
type textarea "x"
type textarea "IN THE RECENT YEQ"
type textarea "x"
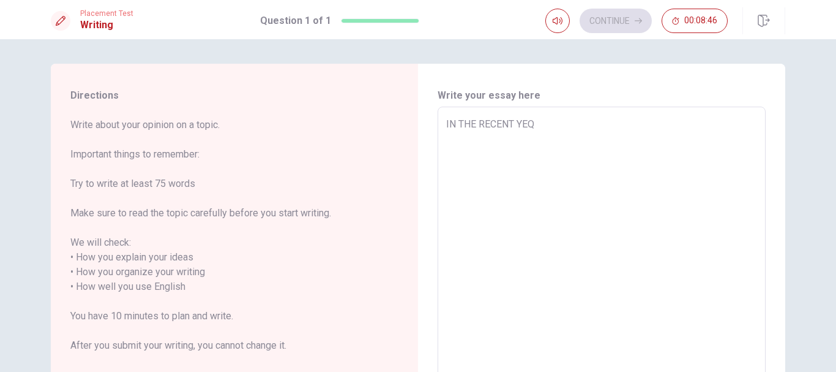
type textarea "IN THE RECENT YEQS"
type textarea "x"
type textarea "IN THE RECENT YEQ"
type textarea "x"
type textarea "IN THE RECENT YE"
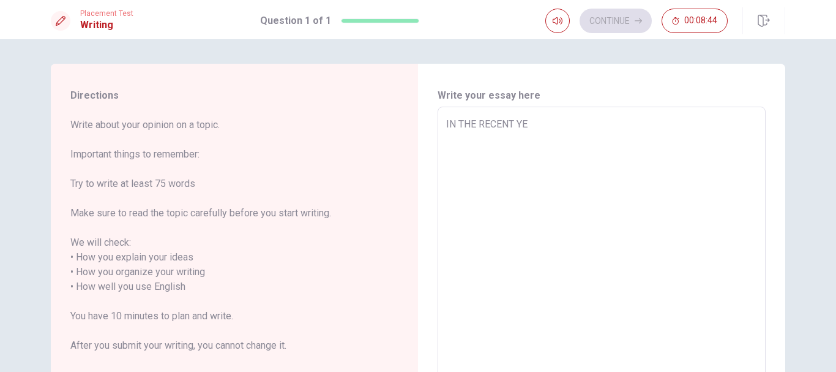
type textarea "x"
type textarea "IN THE RECENT YEA"
type textarea "x"
type textarea "IN THE RECENT YEAR"
type textarea "x"
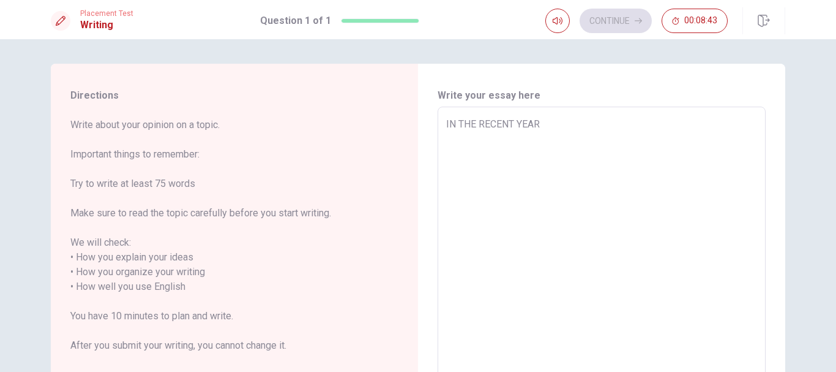
type textarea "IN THE RECENT YEARS"
type textarea "x"
type textarea "IN THE RECENT YEARS"
type textarea "x"
type textarea "IN THE RECENT YEARS I"
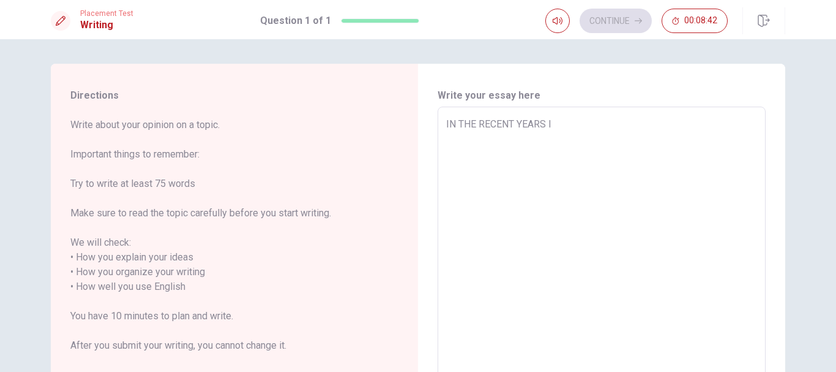
type textarea "x"
type textarea "IN THE RECENT YEARS I"
type textarea "x"
type textarea "IN THE RECENT YEARS I N"
type textarea "x"
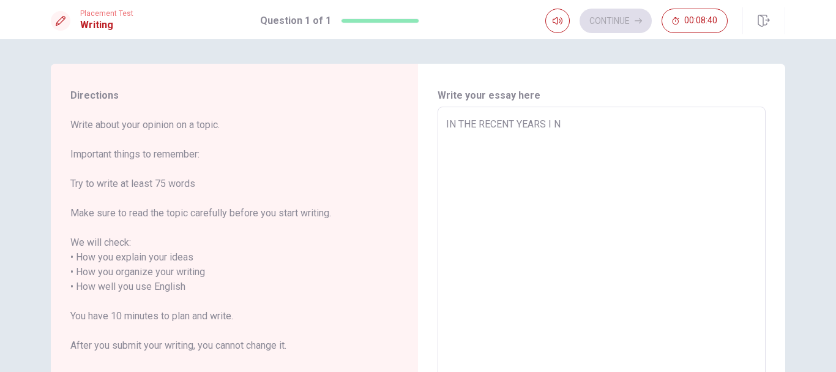
type textarea "IN THE RECENT YEARS I NO"
type textarea "x"
type textarea "IN THE RECENT YEARS I NOT"
type textarea "x"
type textarea "IN THE RECENT YEARS I NOTI"
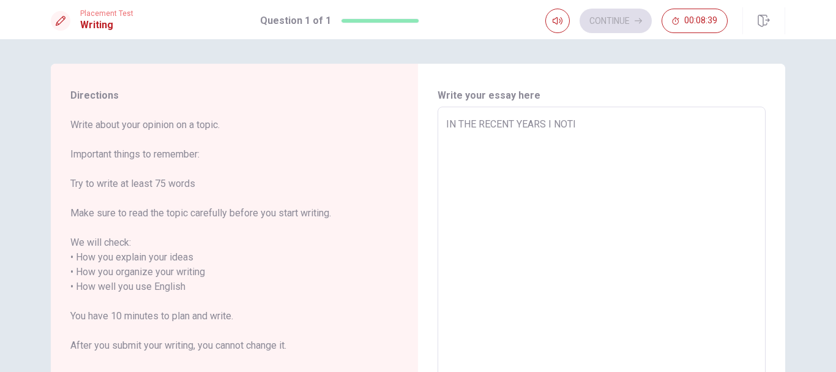
type textarea "x"
type textarea "IN THE RECENT YEARS I NOTIC"
type textarea "x"
type textarea "IN THE RECENT YEARS I NOTICE"
type textarea "x"
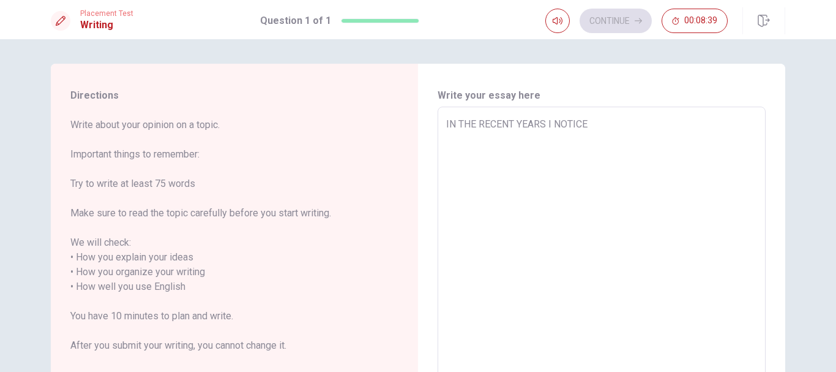
type textarea "IN THE RECENT YEARS I NOTICED"
type textarea "x"
type textarea "IN THE RECENT YEARS I NOTICED"
type textarea "x"
type textarea "IN THE RECENT YEARS I NOTICED T"
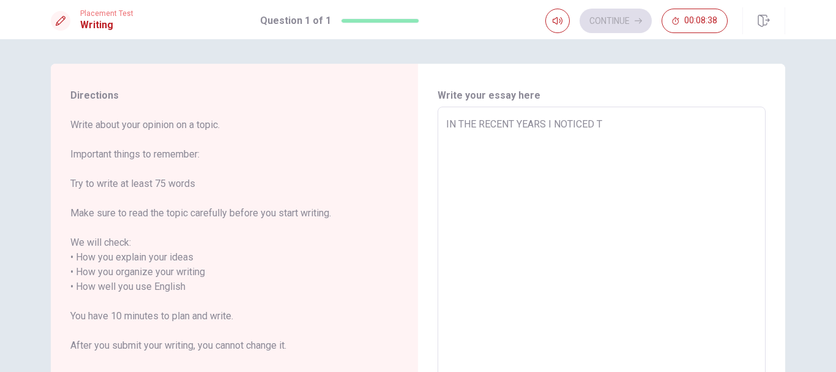
type textarea "x"
type textarea "IN THE RECENT YEARS I NOTICED TH"
type textarea "x"
type textarea "IN THE RECENT YEARS I NOTICED THQ"
type textarea "x"
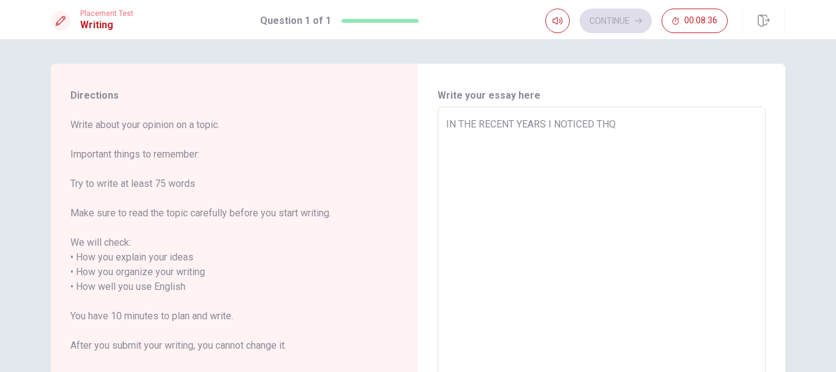
type textarea "IN THE RECENT YEARS I NOTICED THQT"
type textarea "x"
type textarea "IN THE RECENT YEARS I NOTICED THQ"
type textarea "x"
type textarea "IN THE RECENT YEARS I NOTICED TH"
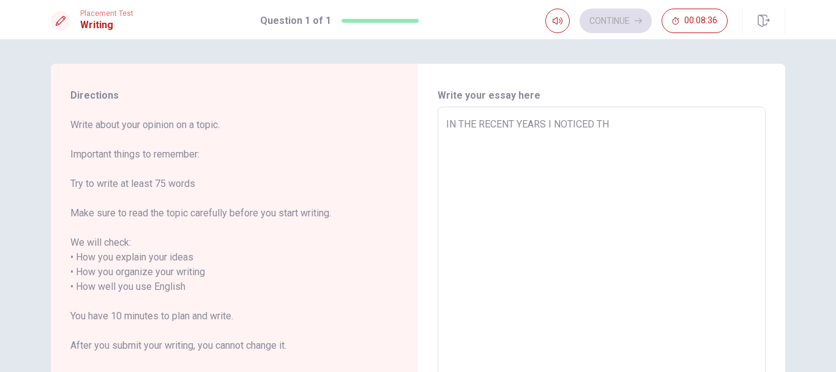
type textarea "x"
type textarea "IN THE RECENT YEARS I NOTICED THA"
type textarea "x"
type textarea "IN THE RECENT YEARS I NOTICED THAT"
type textarea "x"
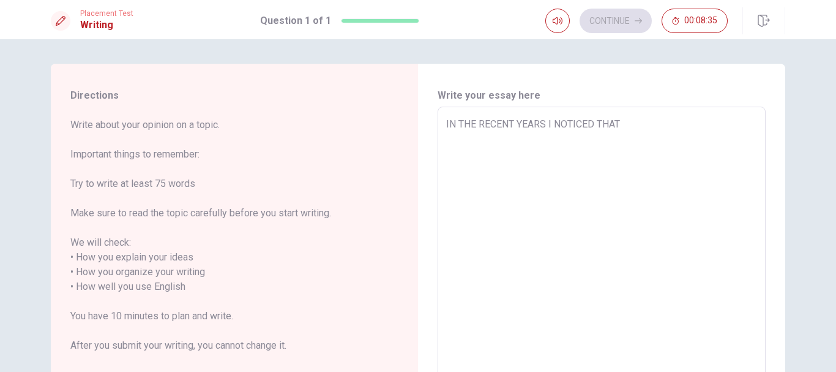
type textarea "IN THE RECENT YEARS I NOTICED THAT"
type textarea "x"
type textarea "IN THE RECENT YEARS I NOTICED THAT I"
type textarea "x"
type textarea "IN THE RECENT YEARS I NOTICED THAT I S"
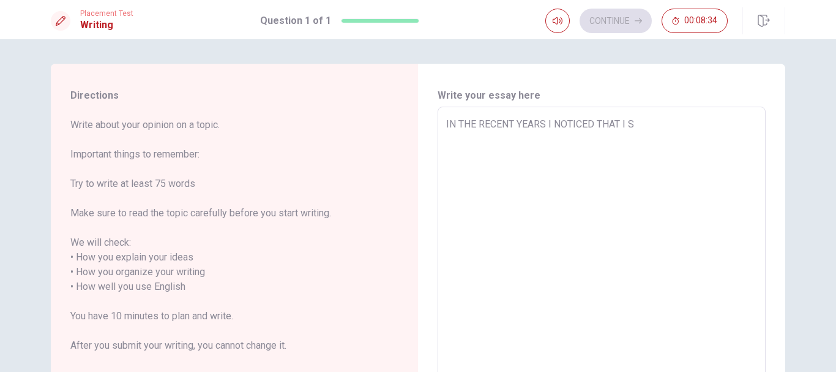
type textarea "x"
type textarea "IN THE RECENT YEARS I NOTICED THAT I SP"
type textarea "x"
type textarea "IN THE RECENT YEARS I NOTICED THAT I SPE"
type textarea "x"
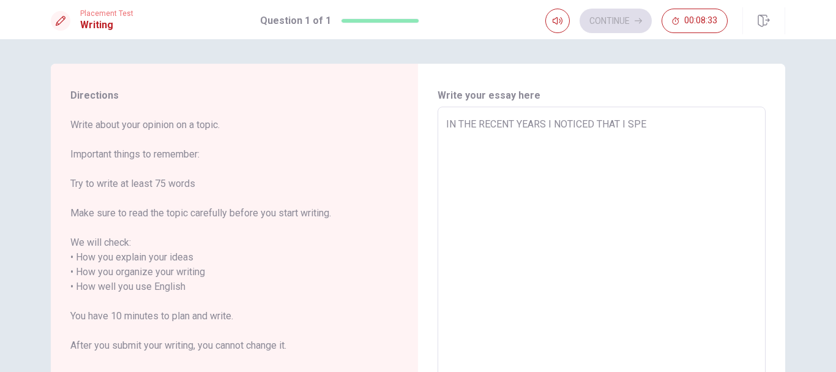
type textarea "IN THE RECENT YEARS I NOTICED THAT I SPEN"
type textarea "x"
type textarea "IN THE RECENT YEARS I NOTICED THAT I SPE"
type textarea "x"
type textarea "IN THE RECENT YEARS I NOTICED THAT I SP"
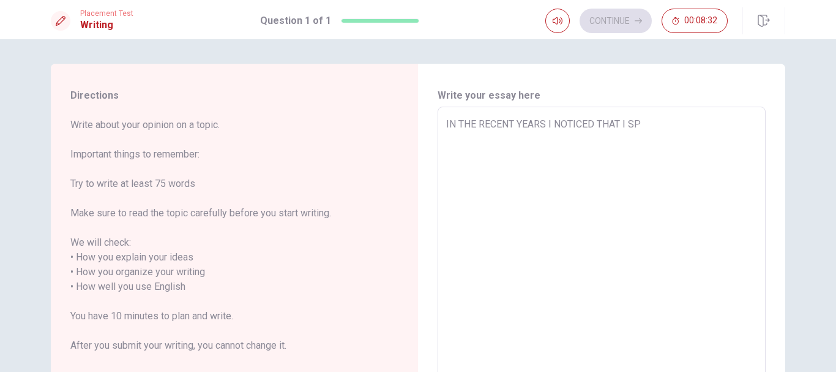
type textarea "x"
type textarea "IN THE RECENT YEARS I NOTICED THAT I SPE"
type textarea "x"
type textarea "IN THE RECENT YEARS I NOTICED THAT I SPEN"
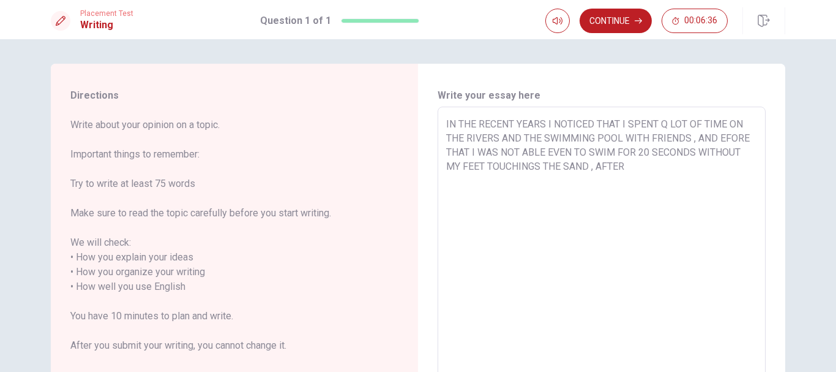
click at [546, 124] on textarea "IN THE RECENT YEARS I NOTICED THAT I SPENT Q LOT OF TIME ON THE RIVERS AND THE …" at bounding box center [601, 279] width 311 height 325
click at [595, 124] on textarea "IN THE LAST SUMMER I NOTICED THAT I SPENT Q LOT OF TIME ON THE RIVERS AND THE S…" at bounding box center [601, 279] width 311 height 325
click at [619, 124] on textarea "IN THE LAST SUMMER I NOTICED THAT I SPENT Q LOT OF TIME ON THE RIVERS AND THE S…" at bounding box center [601, 279] width 311 height 325
click at [590, 125] on textarea "IN THE LAST SUMMER I SPENT Q LOT OF TIME ON THE RIVERS AND THE SWIMMING POOL WI…" at bounding box center [601, 279] width 311 height 325
click at [541, 138] on textarea "IN THE LAST SUMMER I SPENT A LOT OF TIME ON THE RIVERS AND THE SWIMMING POOL WI…" at bounding box center [601, 279] width 311 height 325
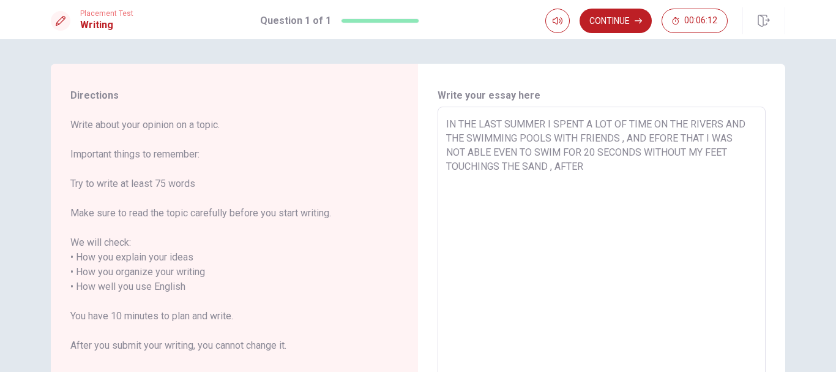
click at [645, 138] on textarea "IN THE LAST SUMMER I SPENT A LOT OF TIME ON THE RIVERS AND THE SWIMMING POOLS W…" at bounding box center [601, 279] width 311 height 325
click at [686, 138] on textarea "IN THE LAST SUMMER I SPENT A LOT OF TIME ON THE RIVERS AND THE SWIMMING POOLS W…" at bounding box center [601, 279] width 311 height 325
click at [585, 171] on textarea "IN THE LAST SUMMER I SPENT A LOT OF TIME ON THE RIVERS AND THE SWIMMING POOLS W…" at bounding box center [601, 279] width 311 height 325
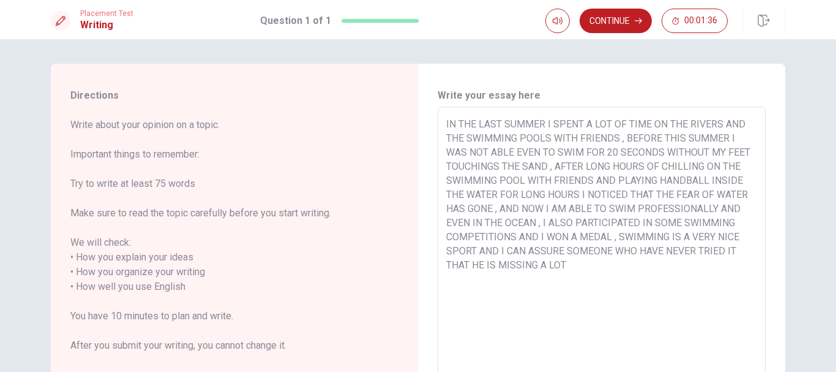
click at [724, 250] on textarea "IN THE LAST SUMMER I SPENT A LOT OF TIME ON THE RIVERS AND THE SWIMMING POOLS W…" at bounding box center [601, 279] width 311 height 325
click at [649, 252] on textarea "IN THE LAST SUMMER I SPENT A LOT OF TIME ON THE RIVERS AND THE SWIMMING POOLS W…" at bounding box center [601, 279] width 311 height 325
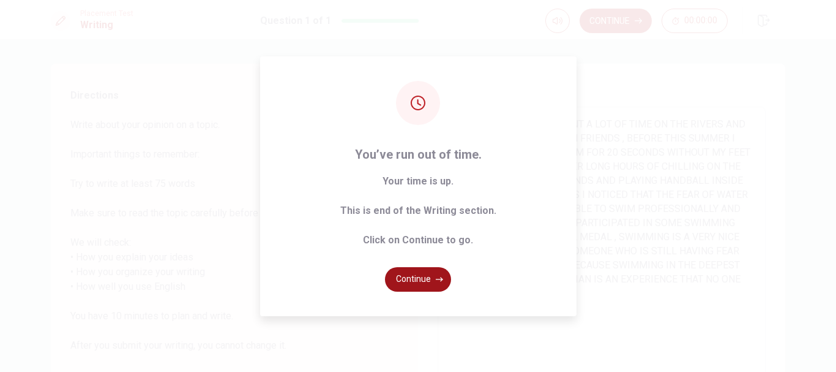
click at [424, 279] on button "Continue" at bounding box center [418, 279] width 66 height 24
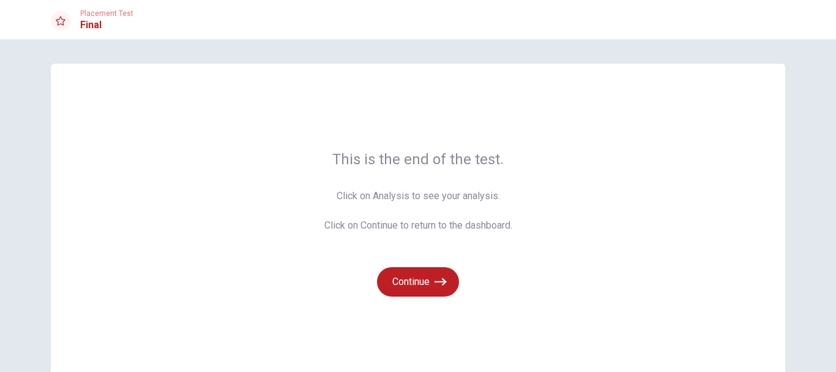
click at [424, 279] on button "Continue" at bounding box center [418, 281] width 82 height 29
